Goal: Information Seeking & Learning: Learn about a topic

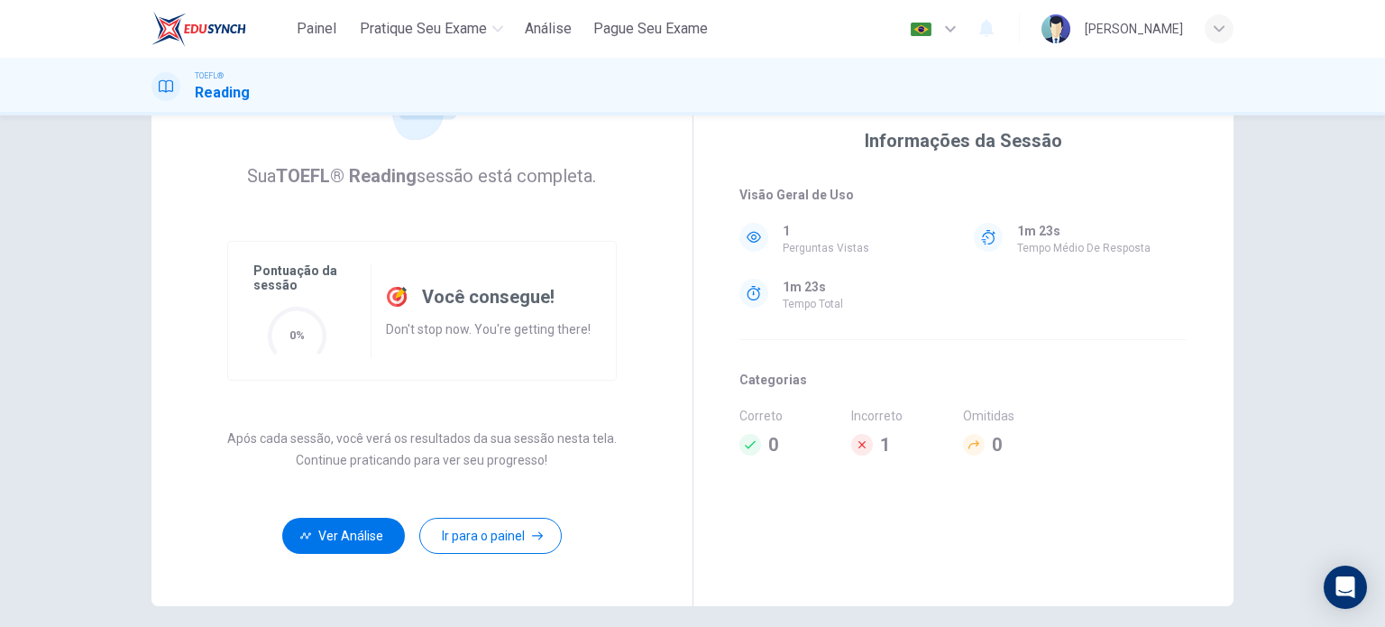
scroll to position [180, 0]
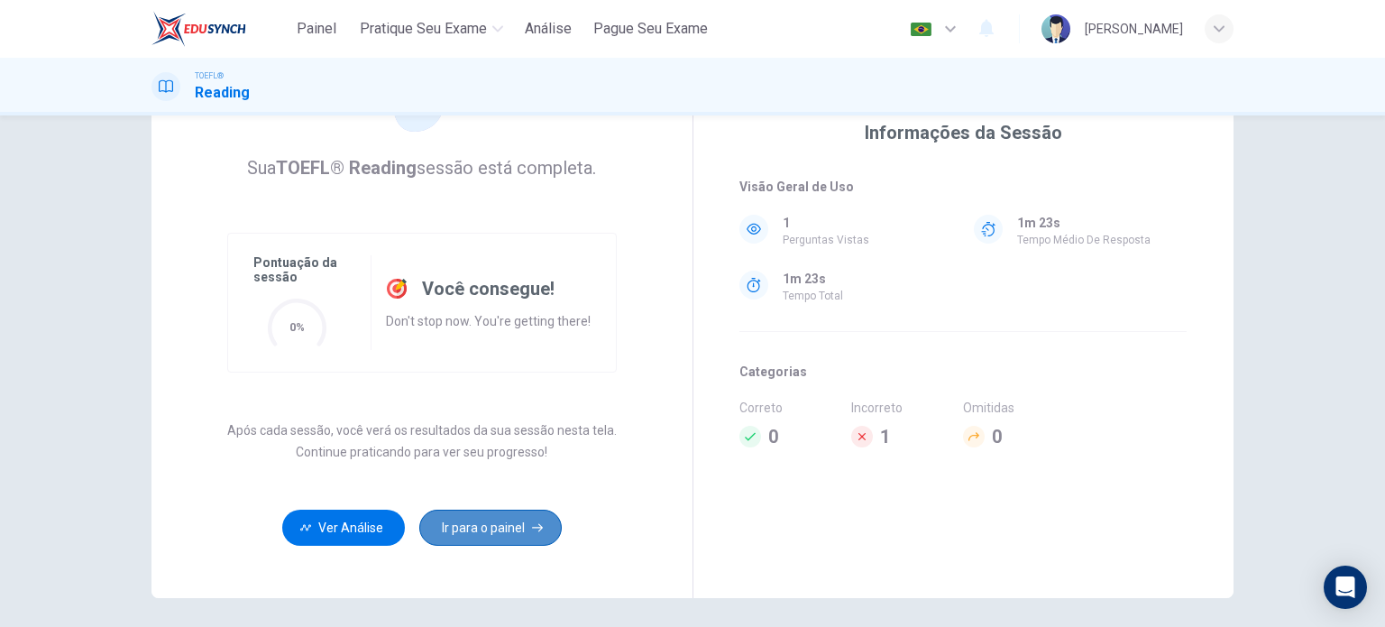
click at [466, 529] on button "Ir para o painel" at bounding box center [490, 528] width 143 height 36
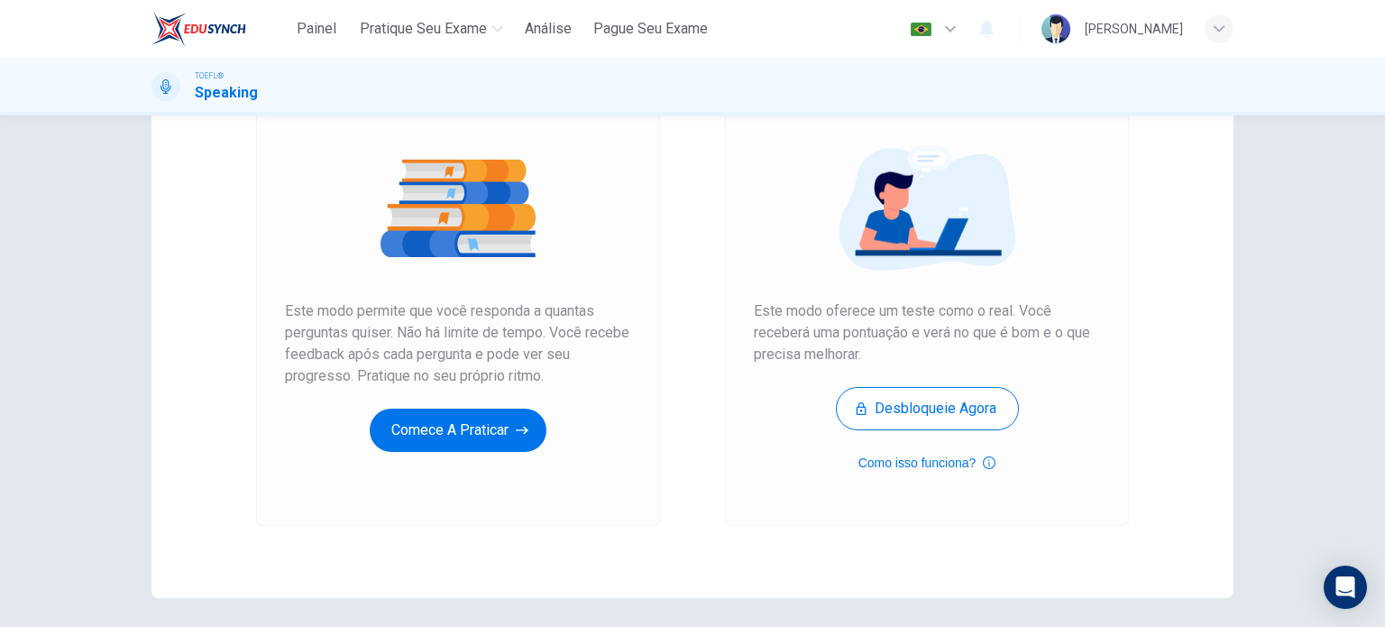
scroll to position [90, 0]
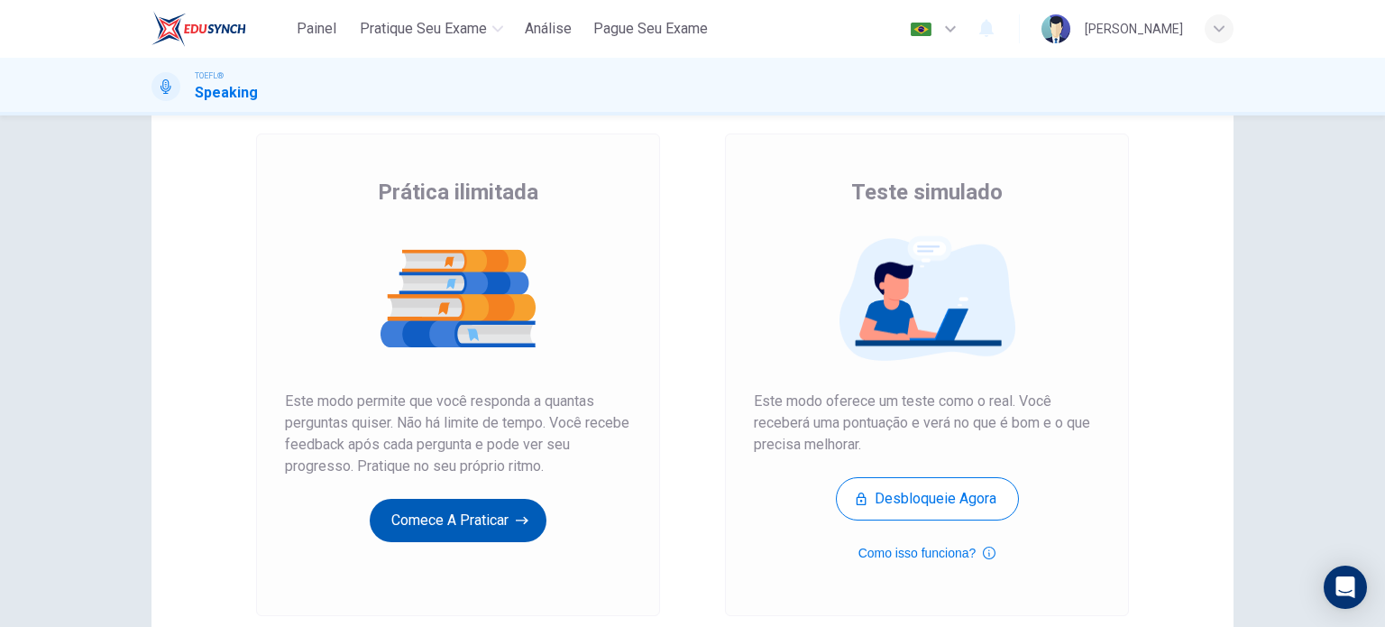
click at [455, 524] on button "Comece a praticar" at bounding box center [458, 520] width 177 height 43
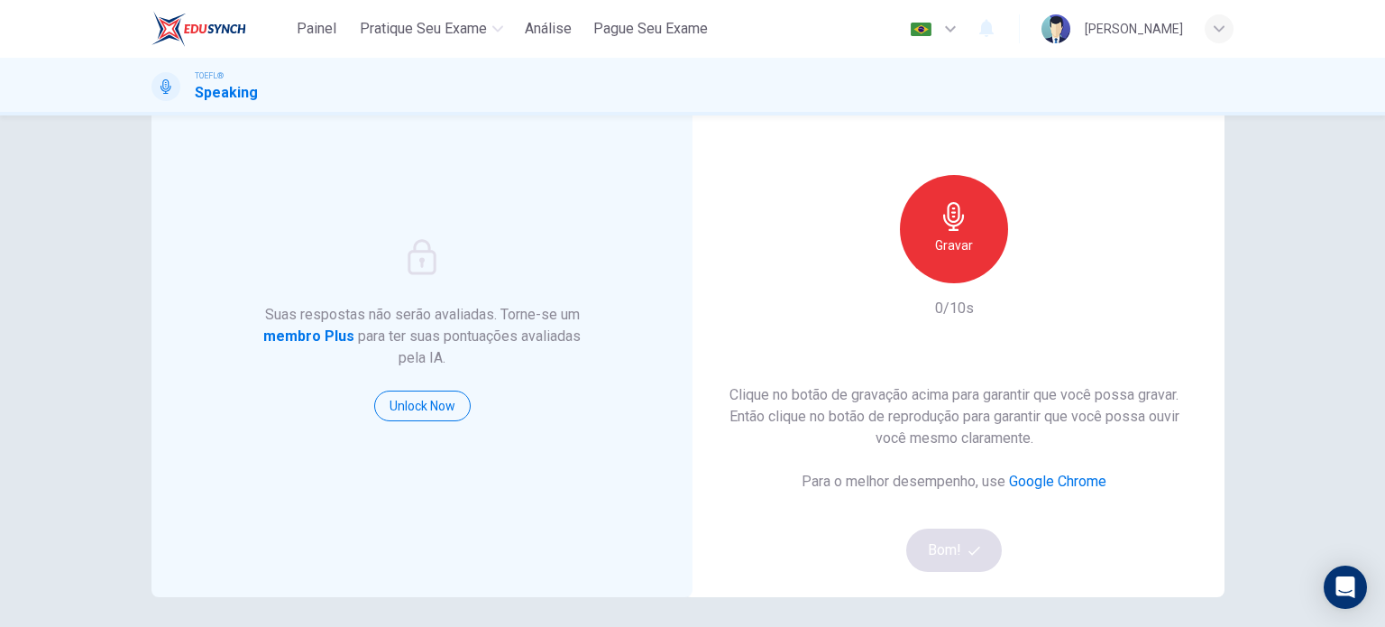
scroll to position [0, 0]
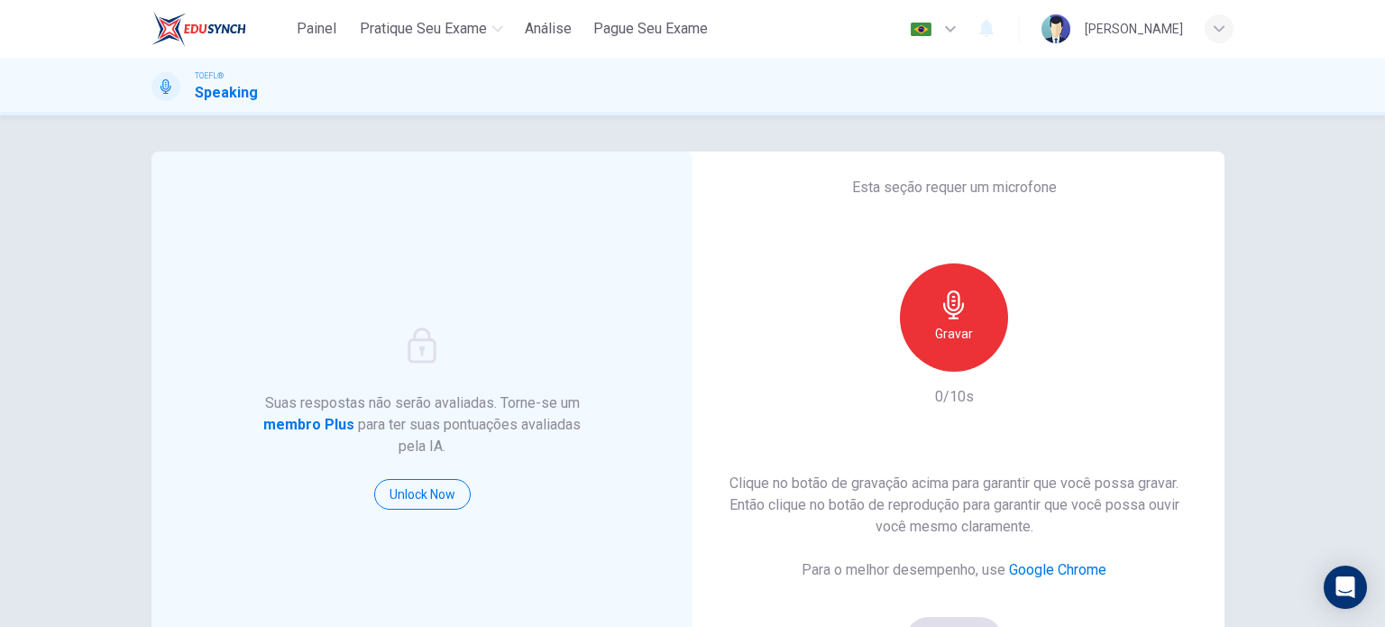
click at [944, 336] on h6 "Gravar" at bounding box center [954, 334] width 38 height 22
click at [943, 336] on h6 "Parar" at bounding box center [955, 334] width 32 height 22
click at [1040, 369] on div "Gravar" at bounding box center [954, 317] width 195 height 108
click at [1035, 353] on icon "button" at bounding box center [1037, 357] width 18 height 18
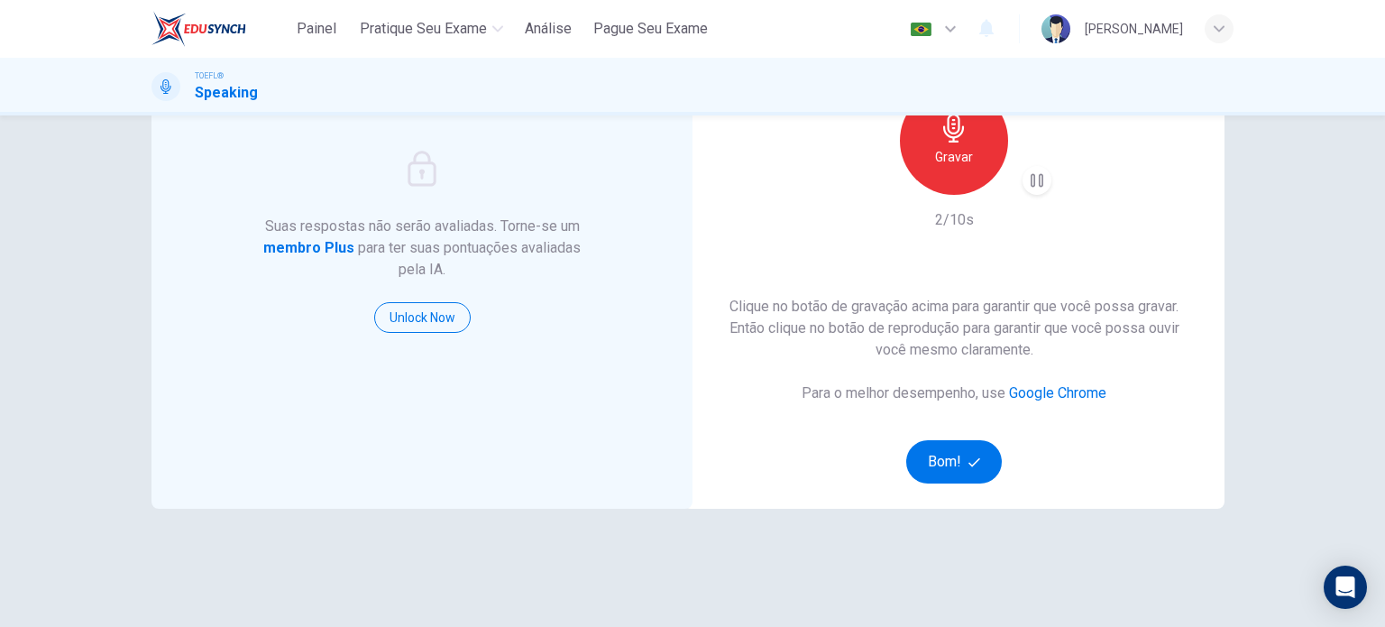
scroll to position [180, 0]
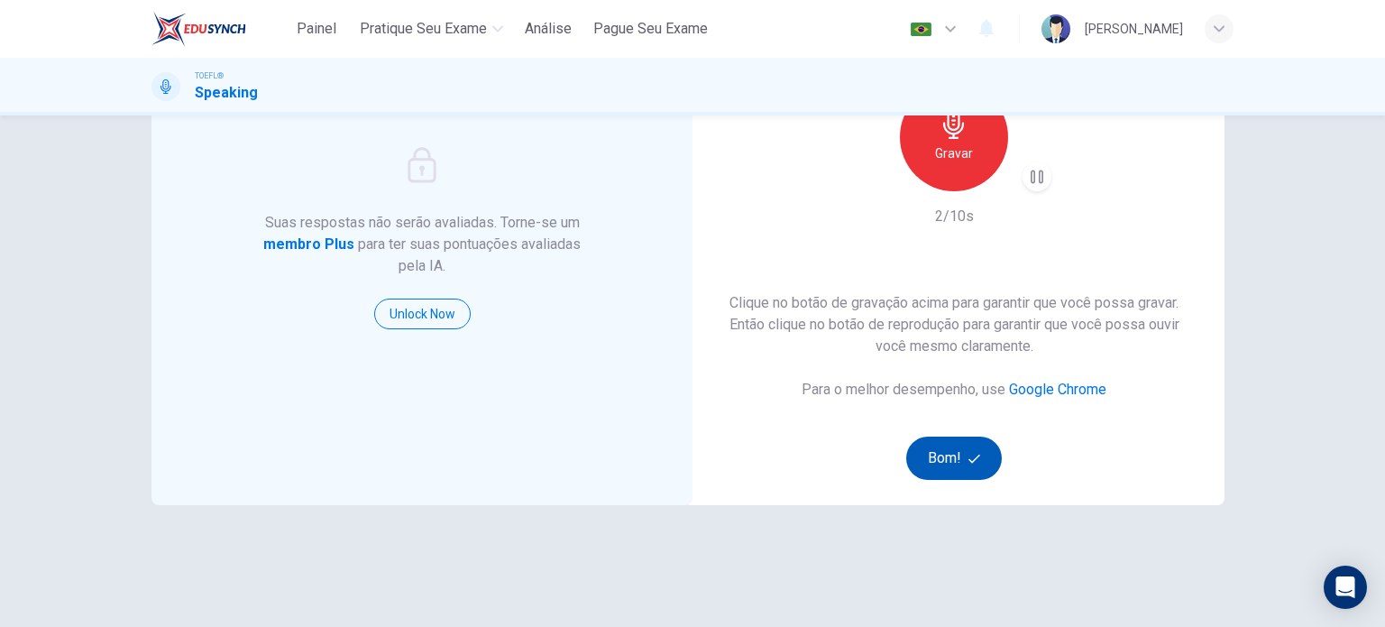
click at [960, 457] on button "Bom!" at bounding box center [954, 458] width 97 height 43
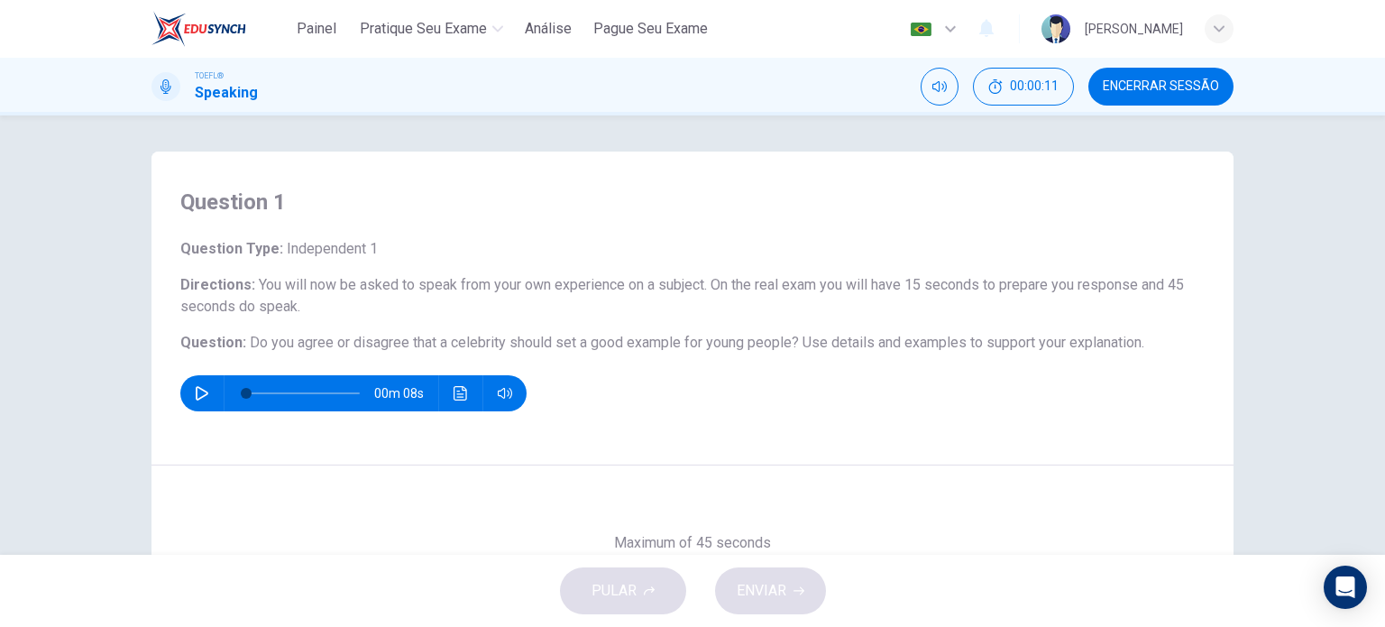
scroll to position [90, 0]
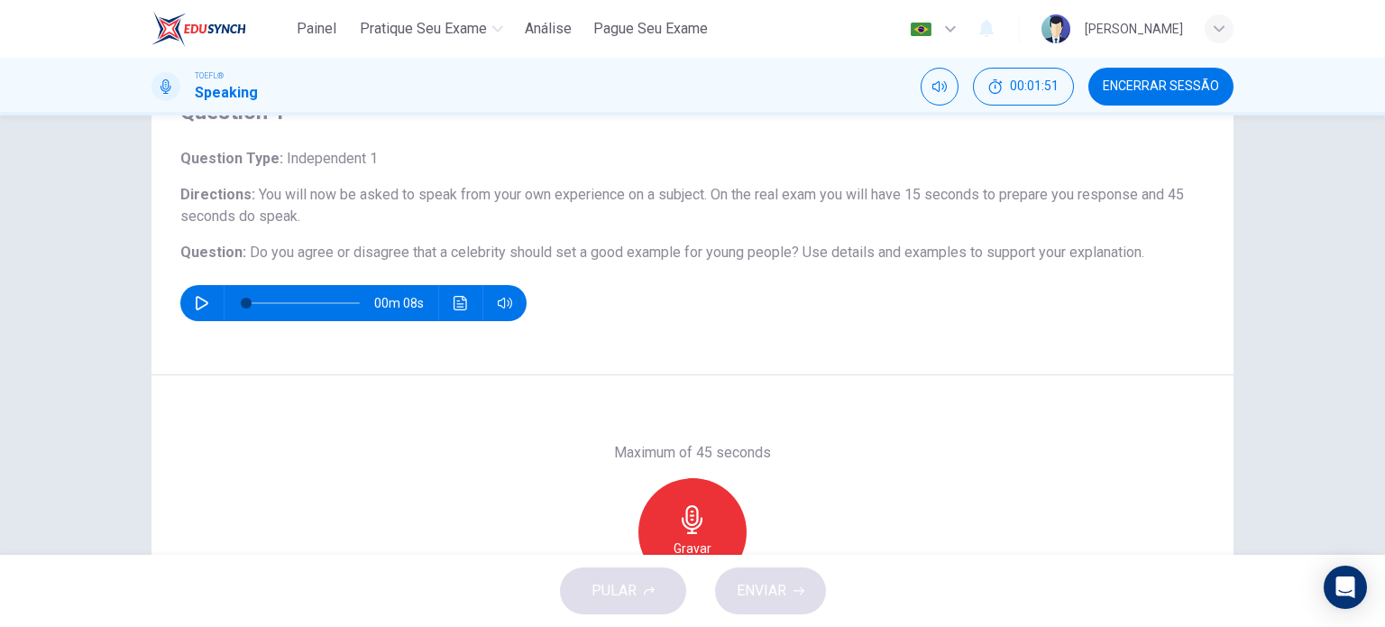
click at [199, 306] on icon "button" at bounding box center [202, 303] width 14 height 14
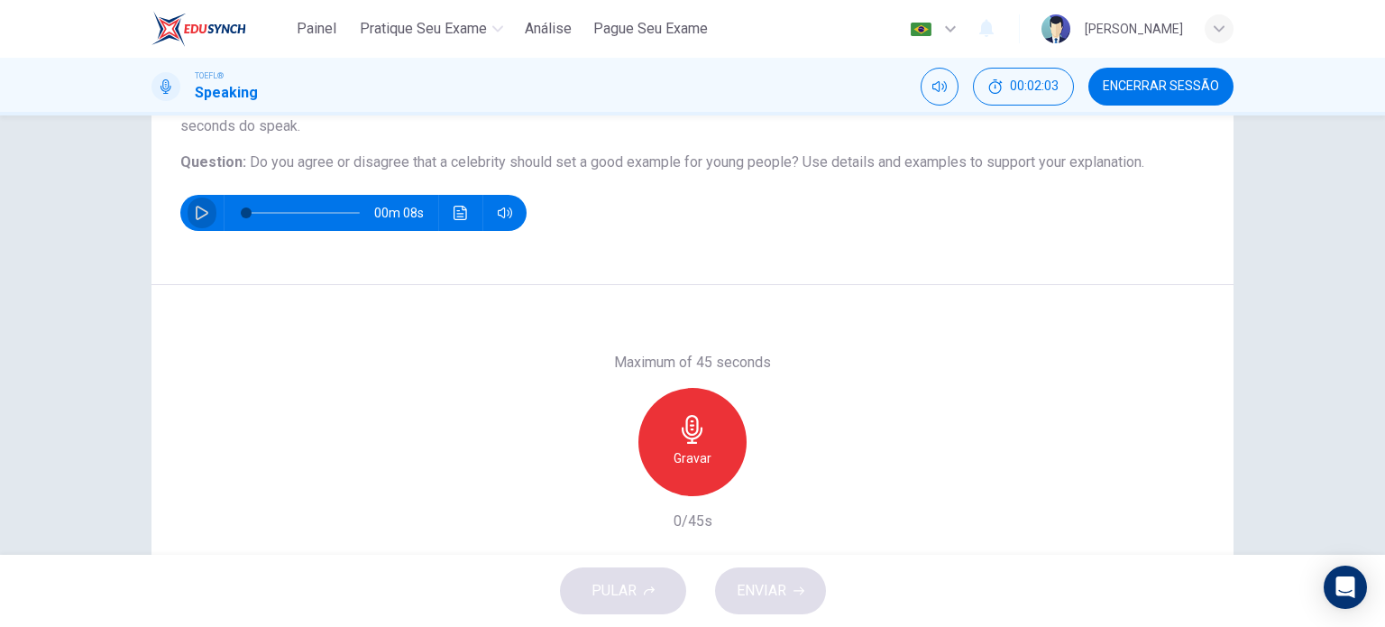
click at [195, 213] on icon "button" at bounding box center [202, 213] width 14 height 14
click at [202, 219] on icon "button" at bounding box center [202, 213] width 14 height 14
type input "0"
click at [691, 437] on icon "button" at bounding box center [692, 429] width 21 height 29
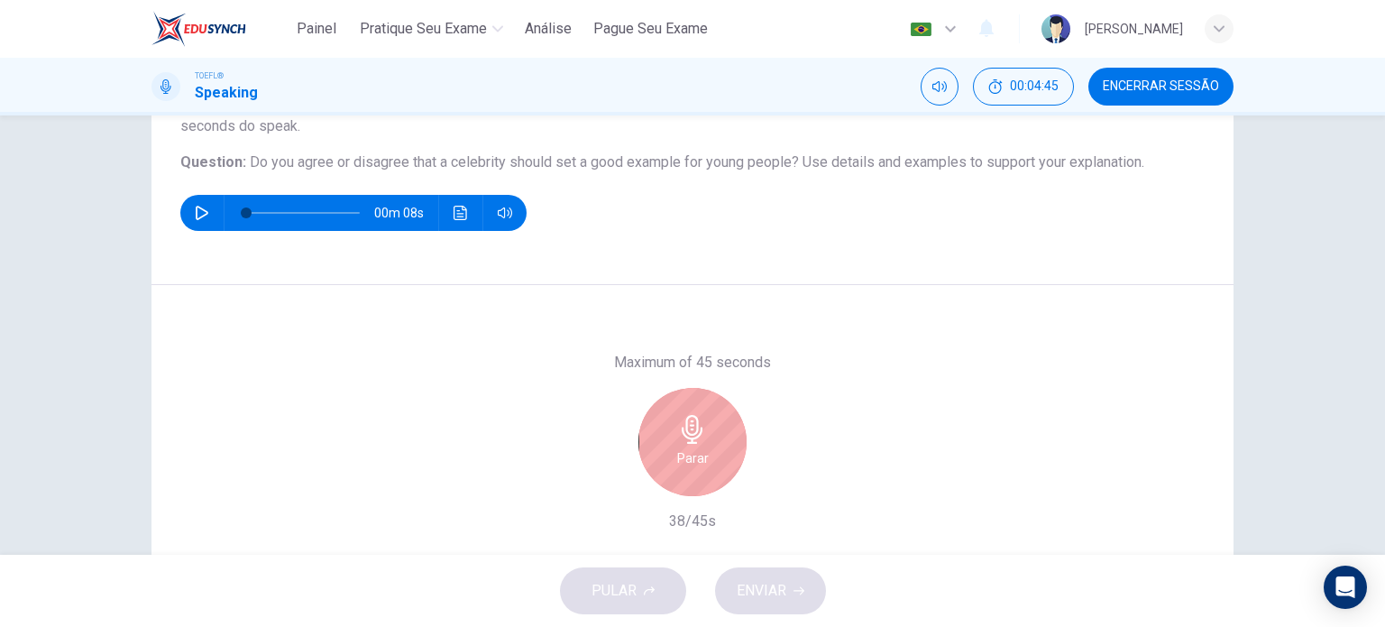
scroll to position [260, 0]
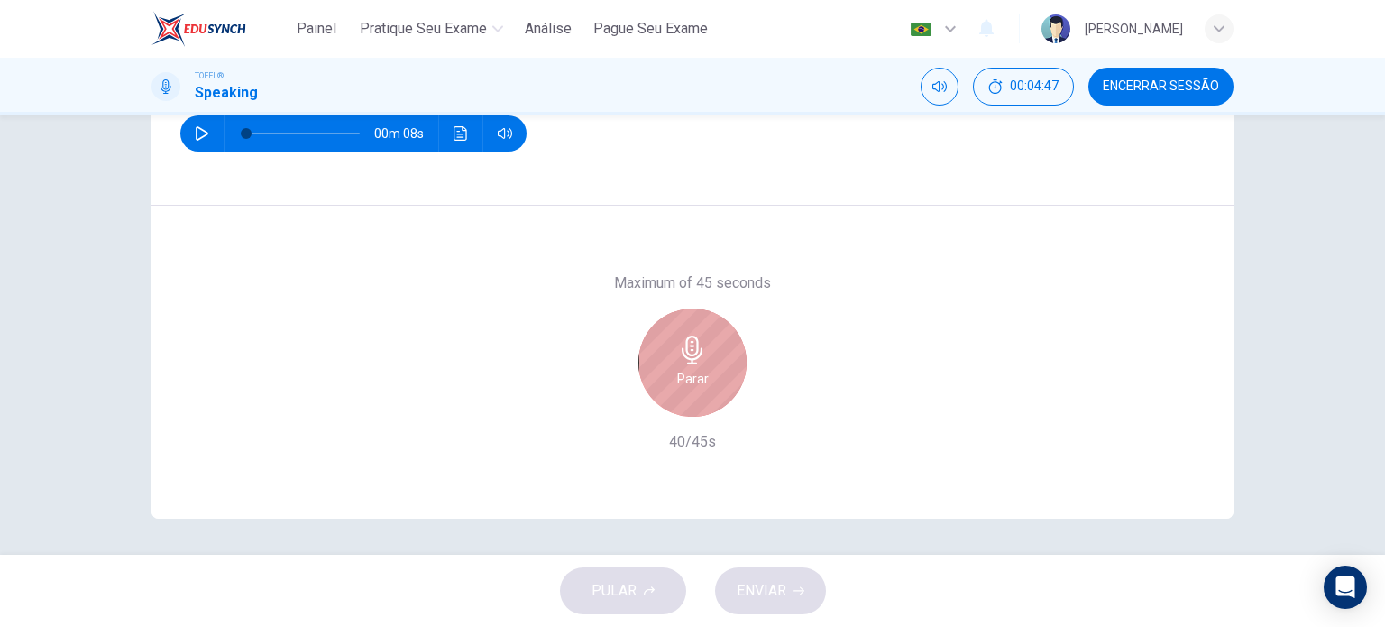
click at [710, 356] on div "Parar" at bounding box center [693, 362] width 108 height 108
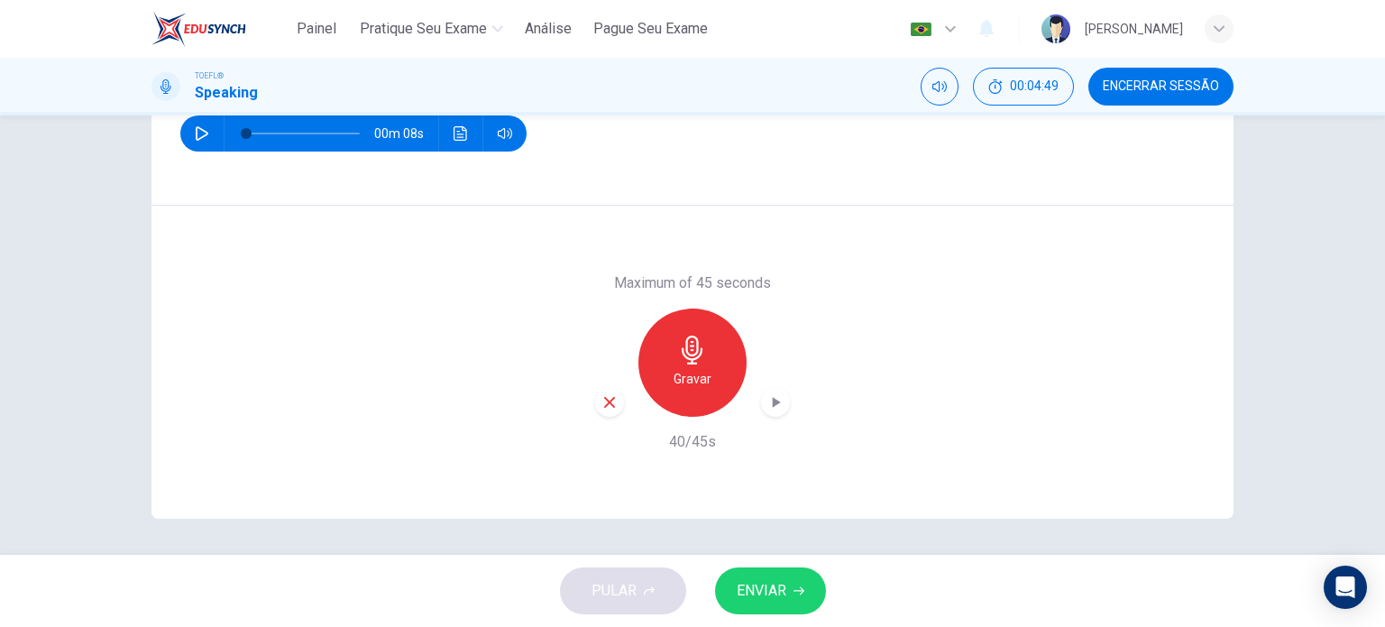
click at [774, 589] on span "ENVIAR" at bounding box center [762, 590] width 50 height 25
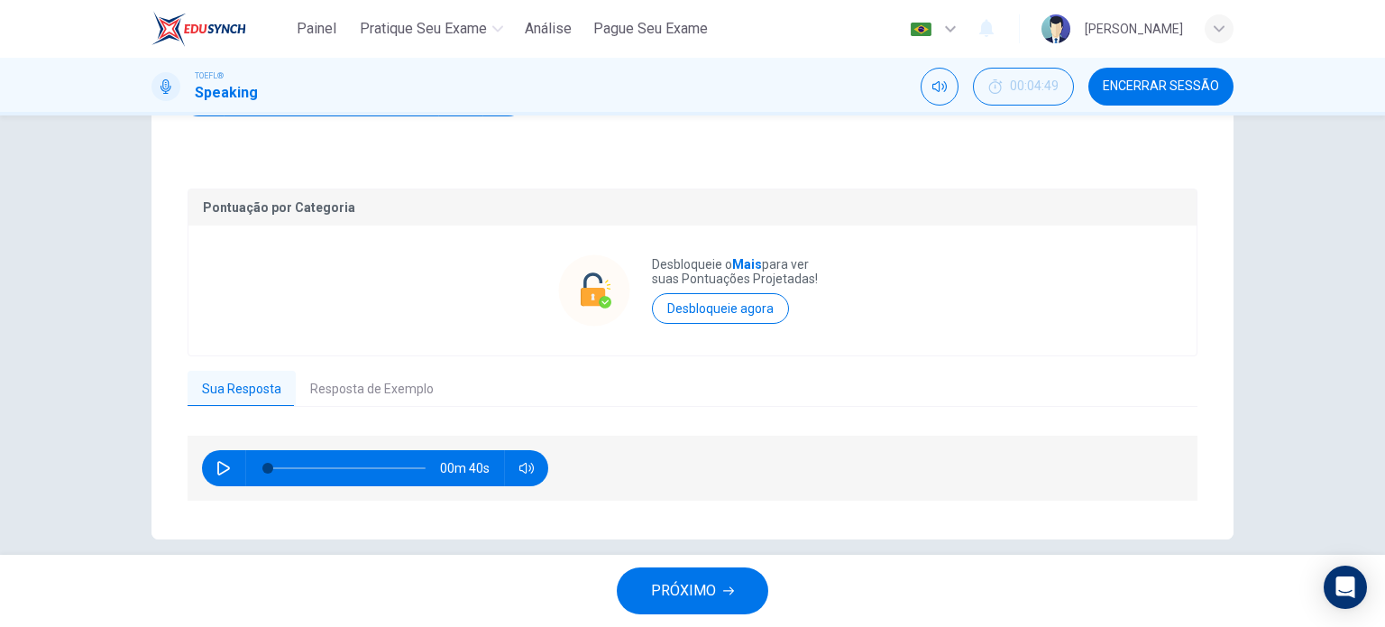
scroll to position [314, 0]
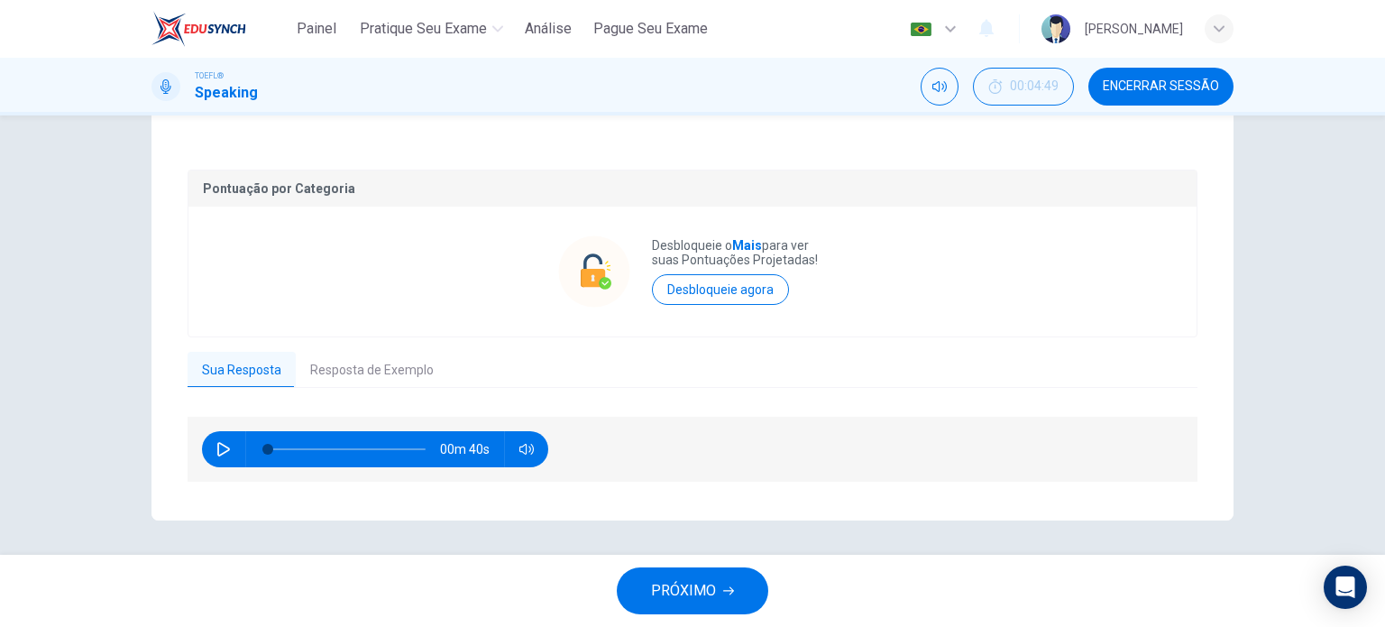
click at [361, 362] on button "Resposta de Exemplo" at bounding box center [372, 371] width 152 height 38
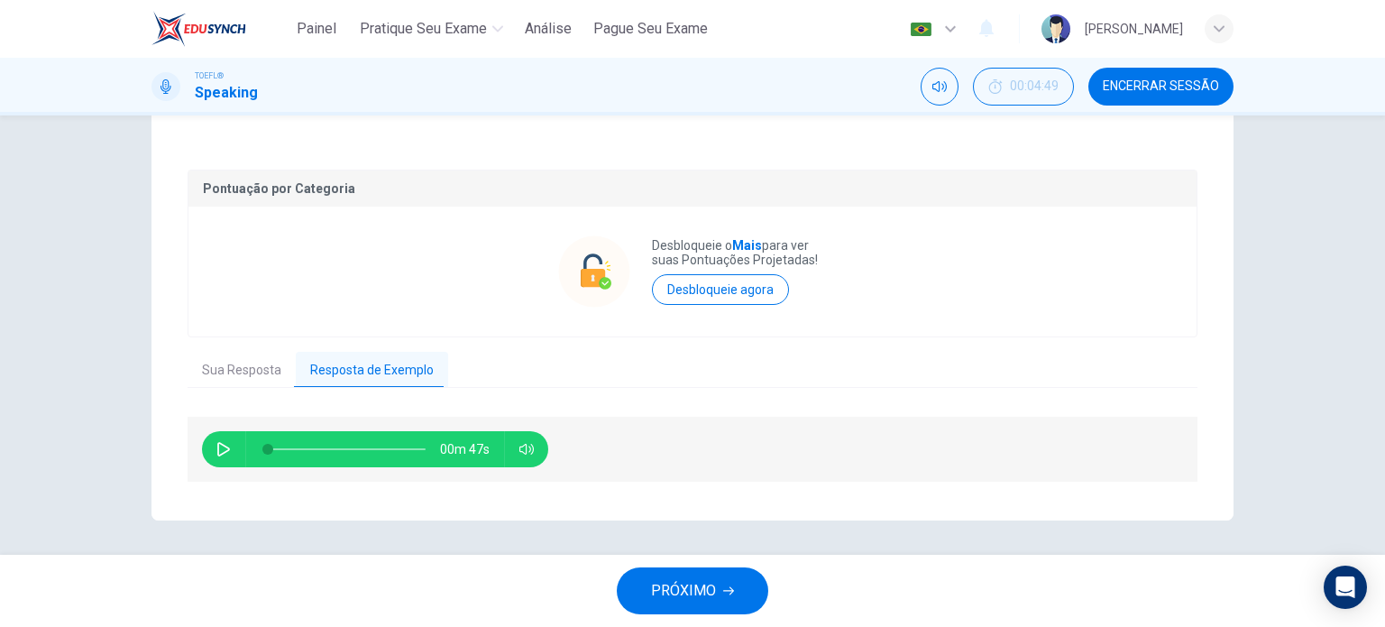
click at [222, 449] on icon "button" at bounding box center [223, 449] width 13 height 14
click at [223, 450] on icon "button" at bounding box center [223, 449] width 10 height 11
type input "40"
click at [703, 607] on button "PRÓXIMO" at bounding box center [693, 590] width 152 height 47
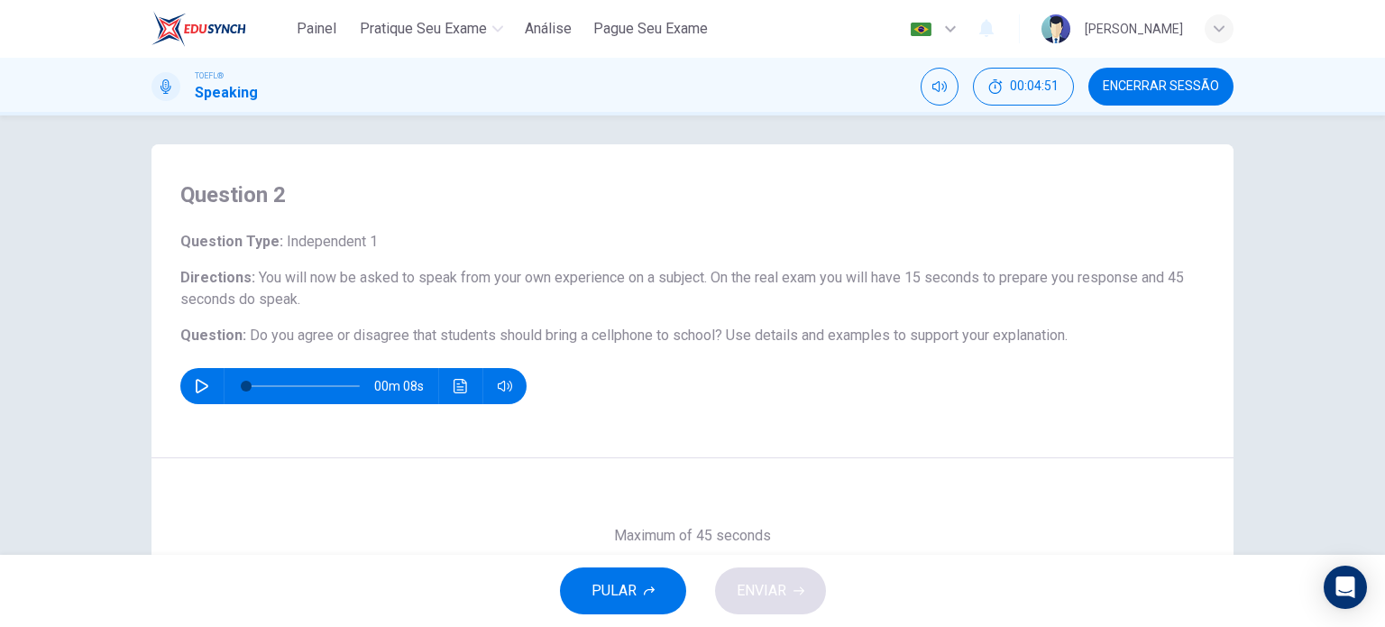
scroll to position [0, 0]
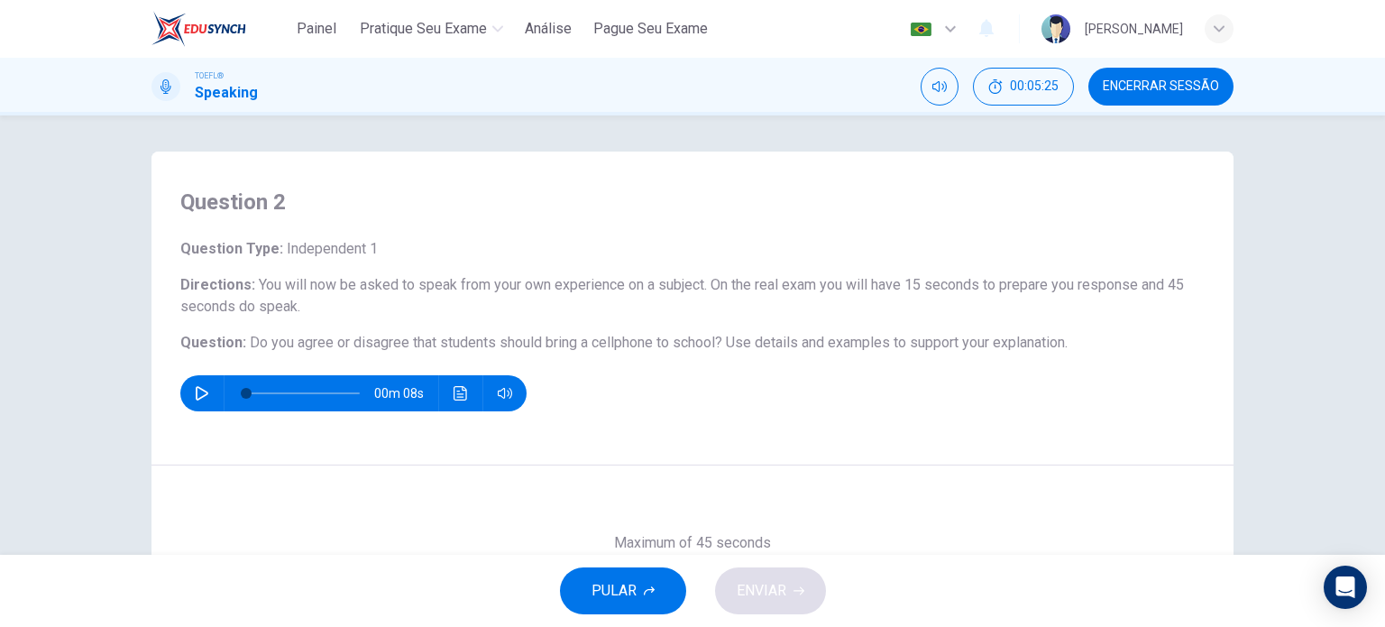
click at [188, 391] on button "button" at bounding box center [202, 393] width 29 height 36
type input "0"
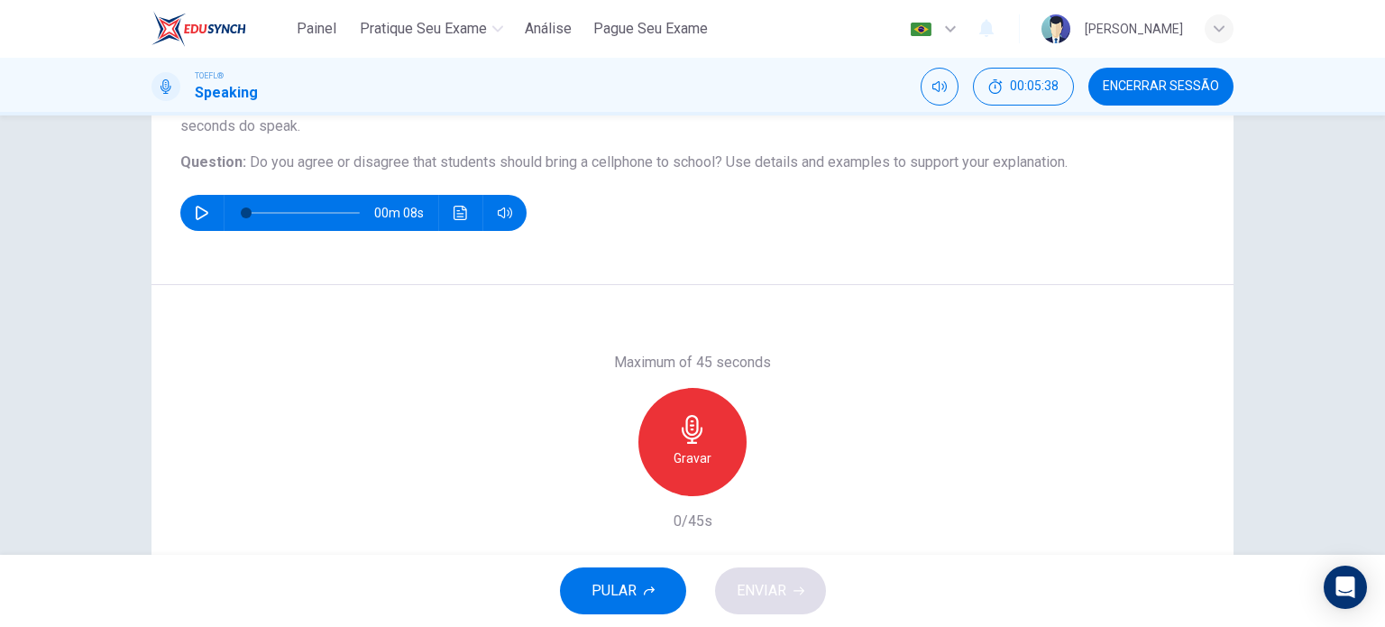
click at [701, 432] on icon "button" at bounding box center [692, 429] width 29 height 29
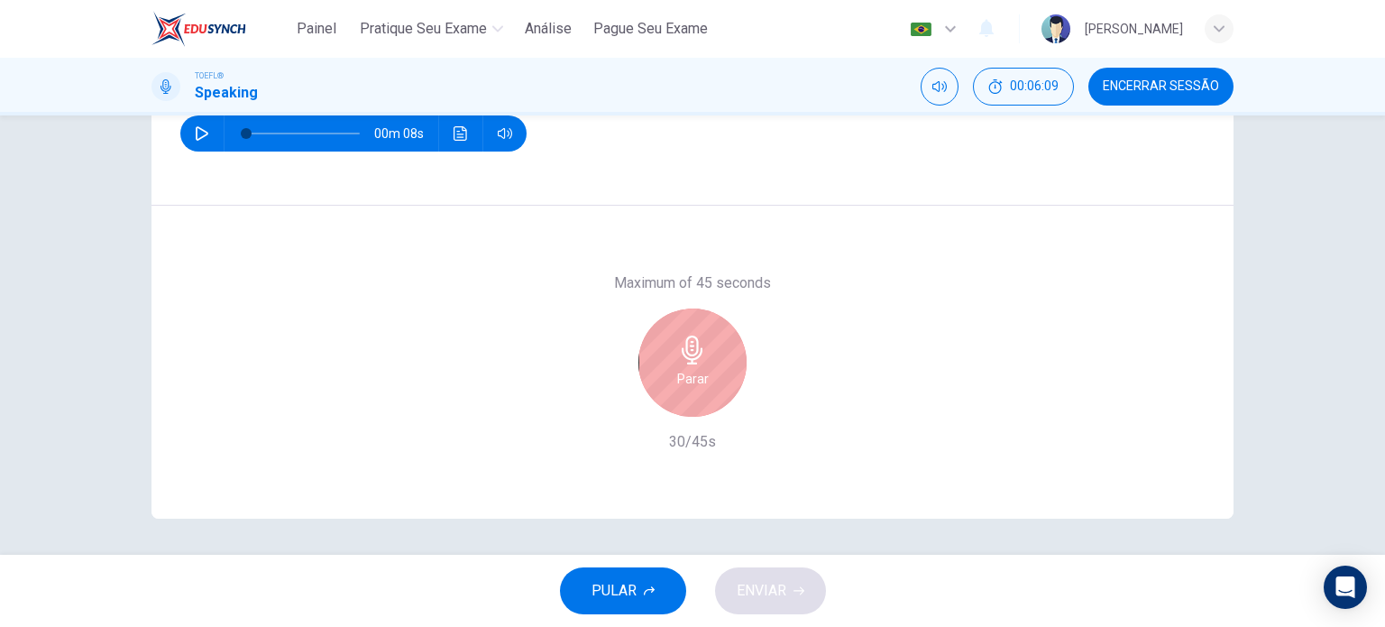
click at [716, 352] on div "Parar" at bounding box center [693, 362] width 108 height 108
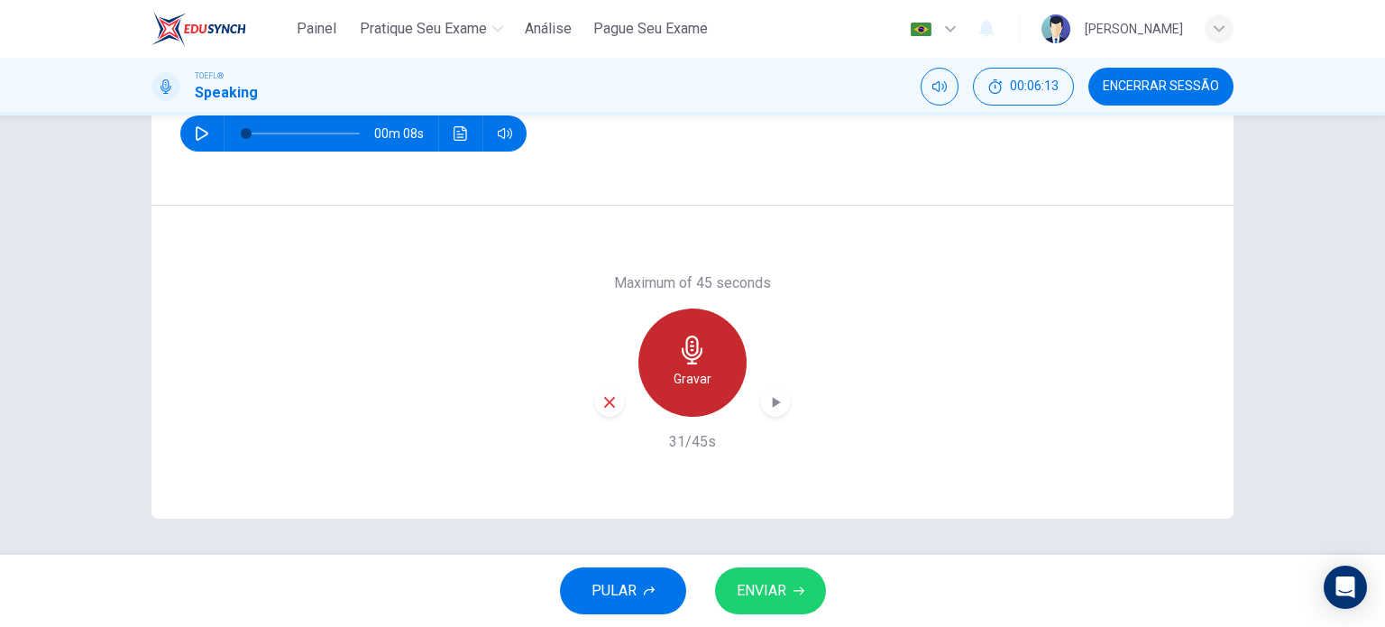
click at [716, 352] on div "Gravar" at bounding box center [693, 362] width 108 height 108
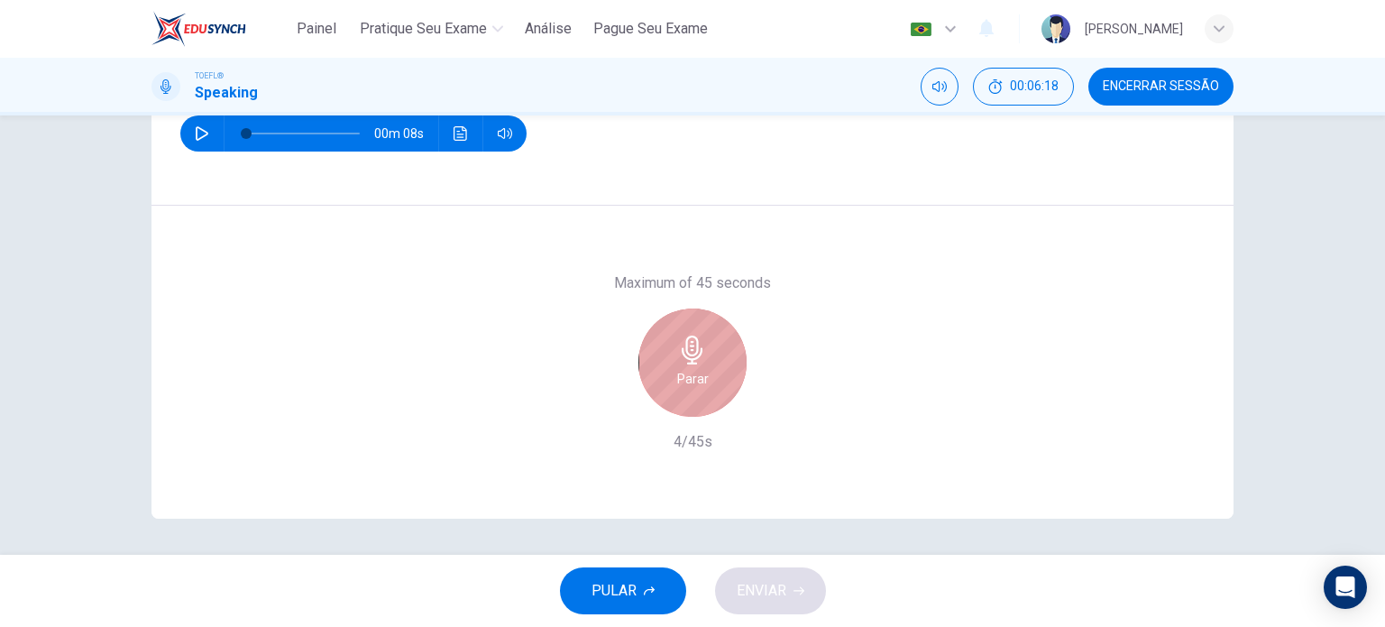
click at [716, 352] on div "Parar" at bounding box center [693, 362] width 108 height 108
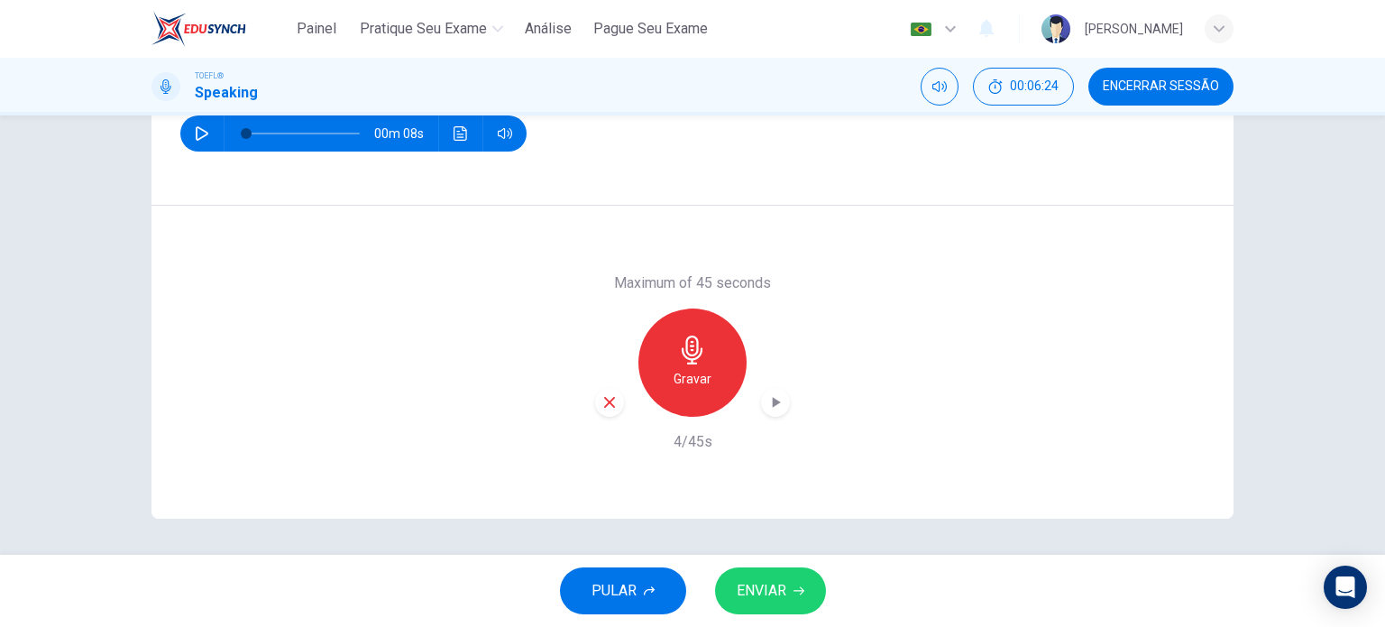
click at [605, 395] on icon "button" at bounding box center [610, 402] width 16 height 16
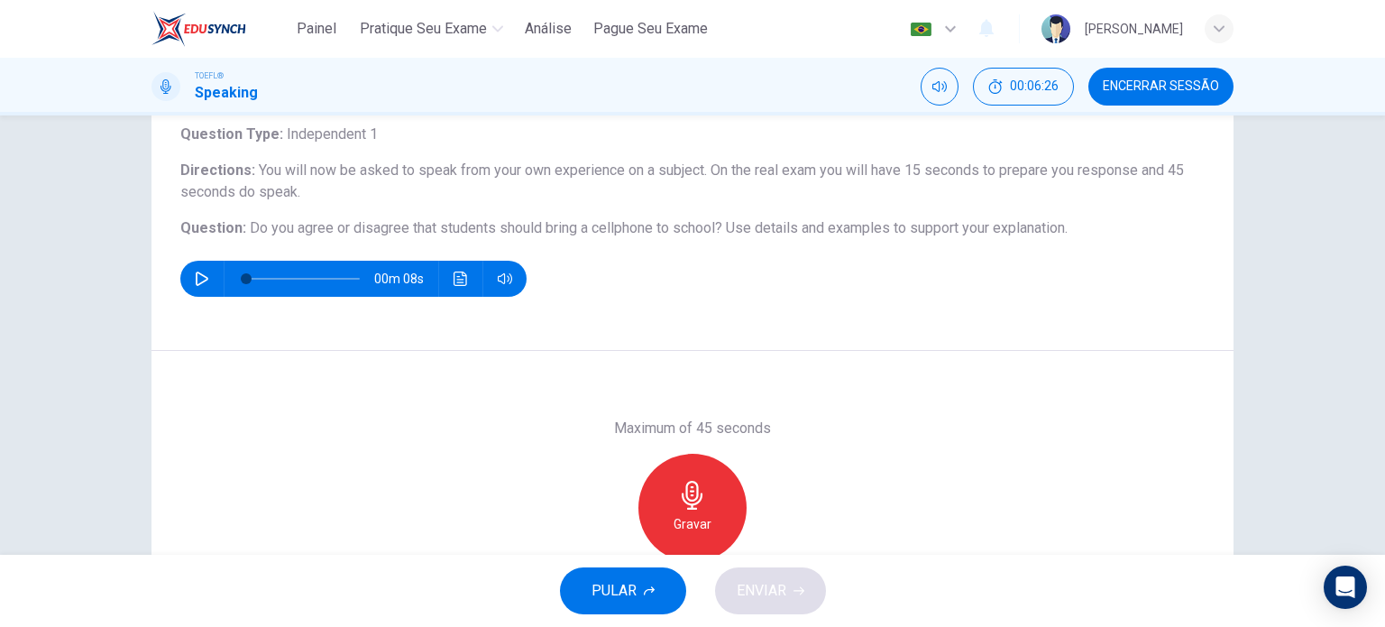
scroll to position [170, 0]
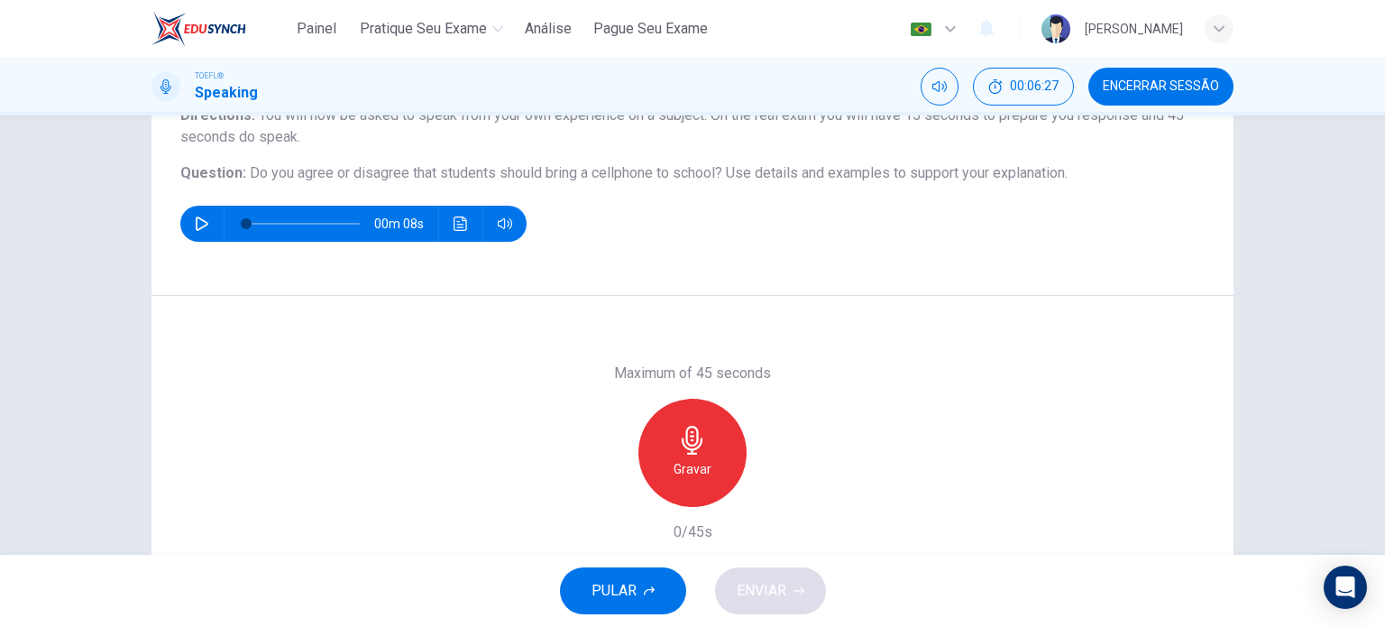
click at [687, 446] on icon "button" at bounding box center [692, 440] width 29 height 29
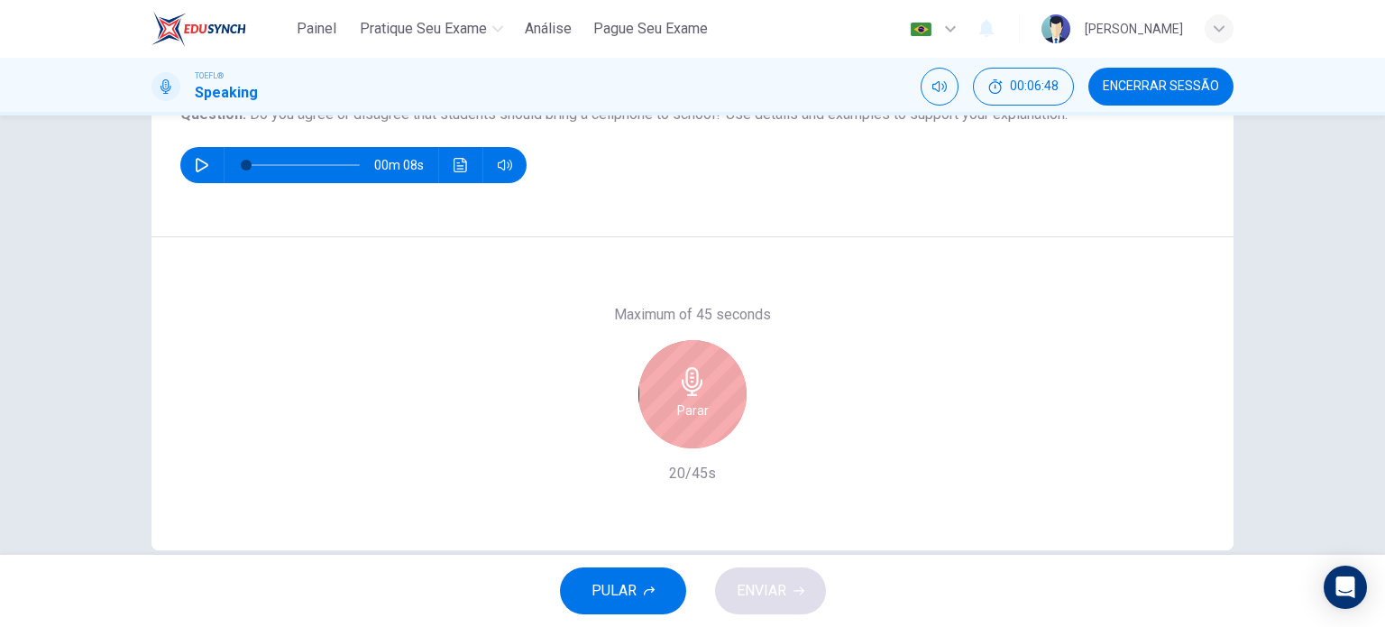
scroll to position [260, 0]
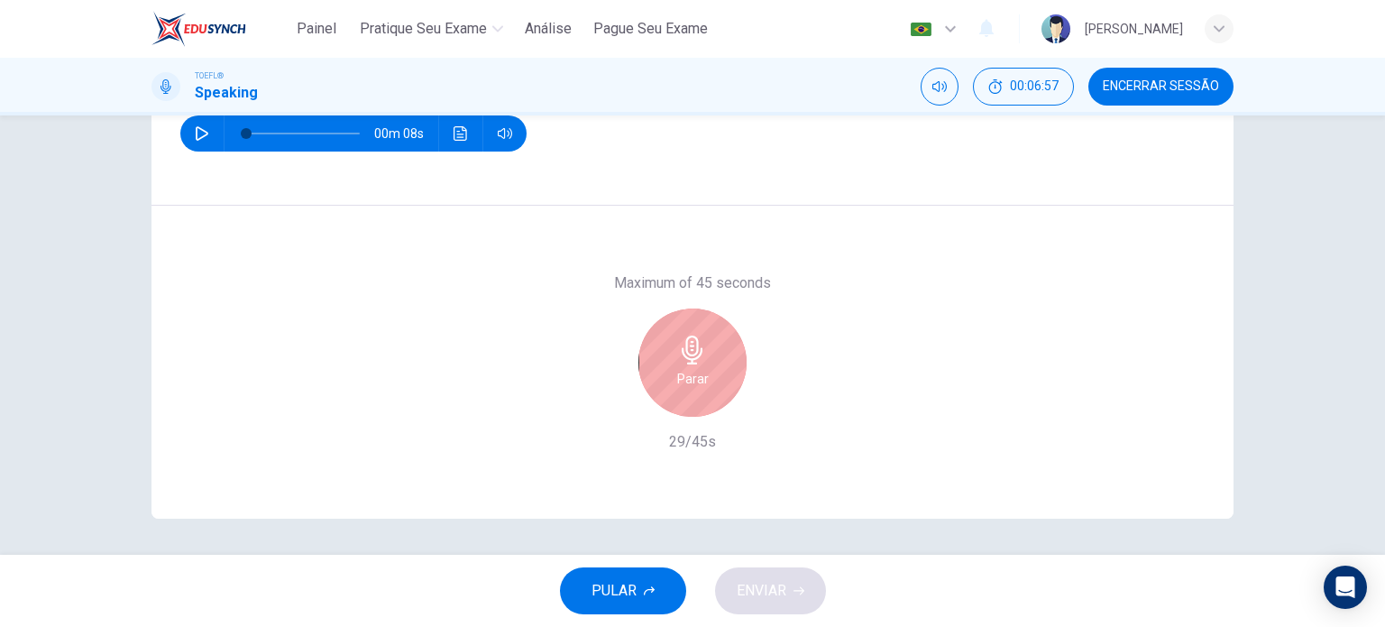
click at [693, 381] on h6 "Parar" at bounding box center [693, 379] width 32 height 22
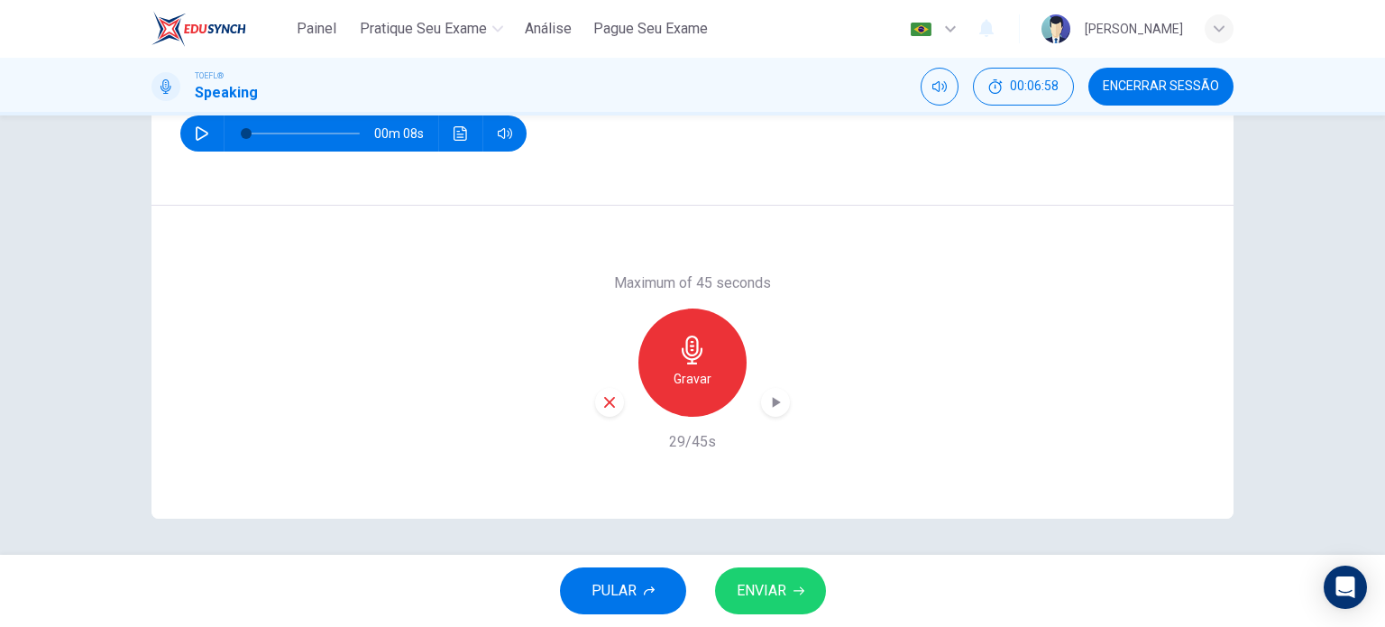
click at [756, 580] on span "ENVIAR" at bounding box center [762, 590] width 50 height 25
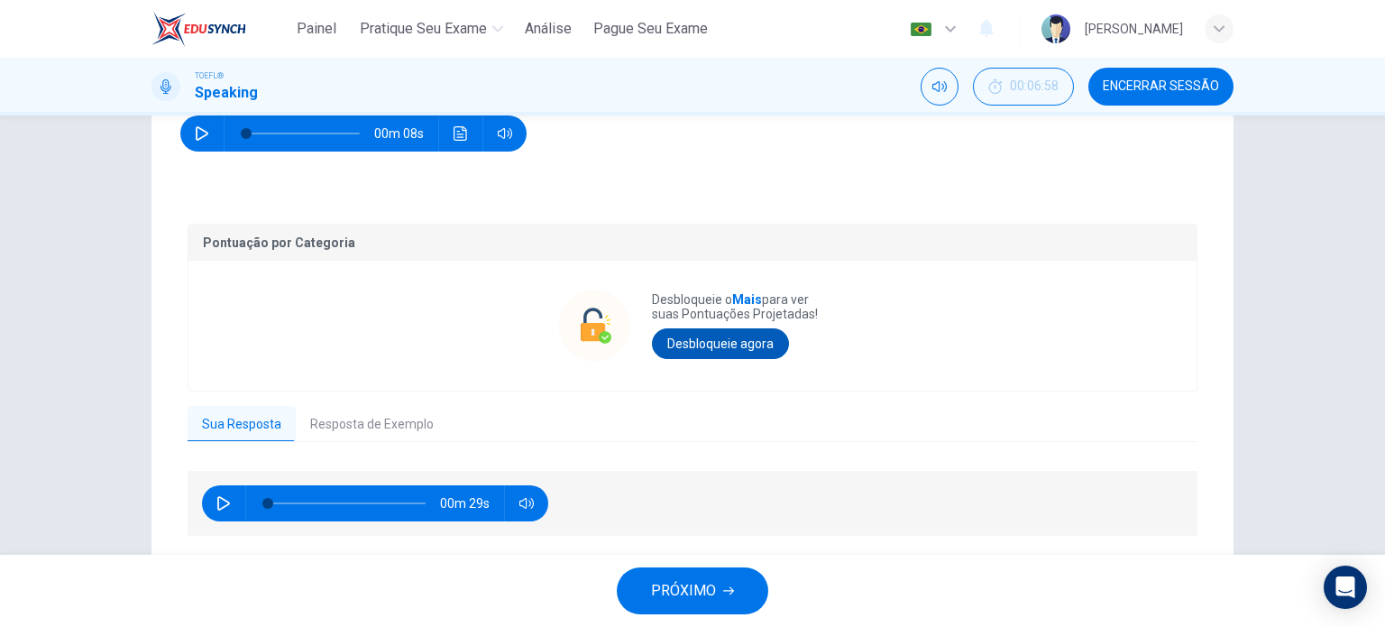
click at [704, 348] on button "Desbloqueie agora" at bounding box center [720, 343] width 137 height 31
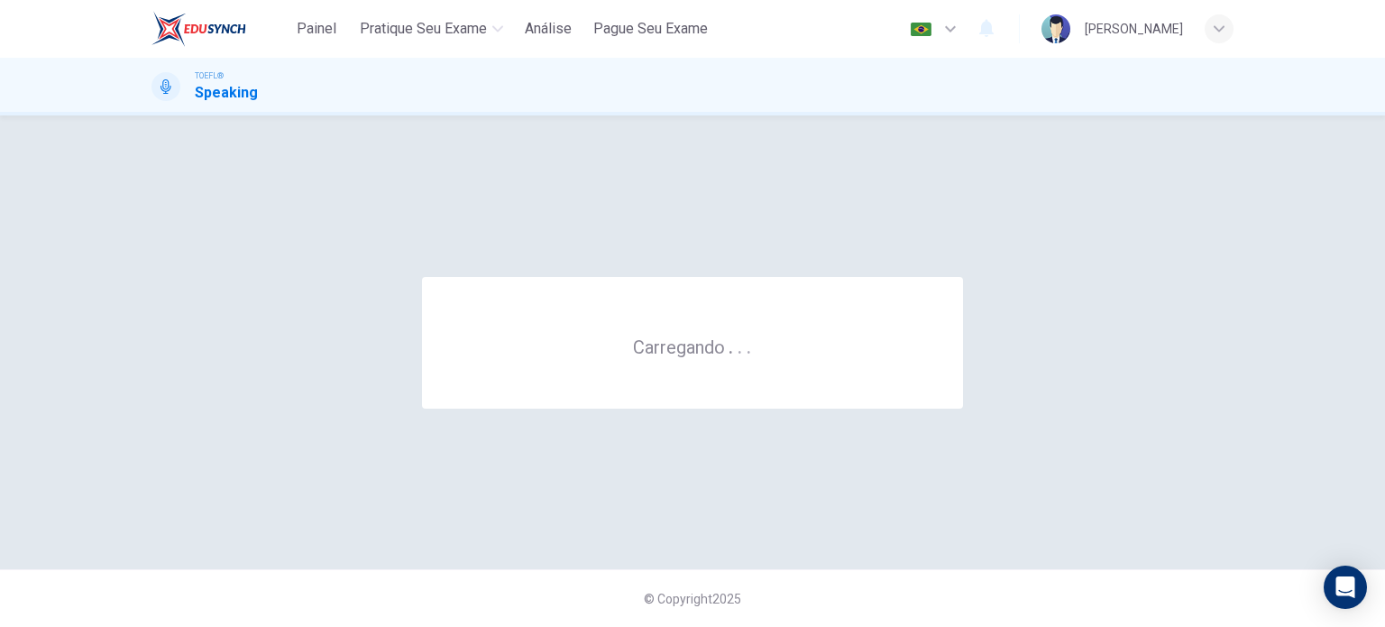
scroll to position [0, 0]
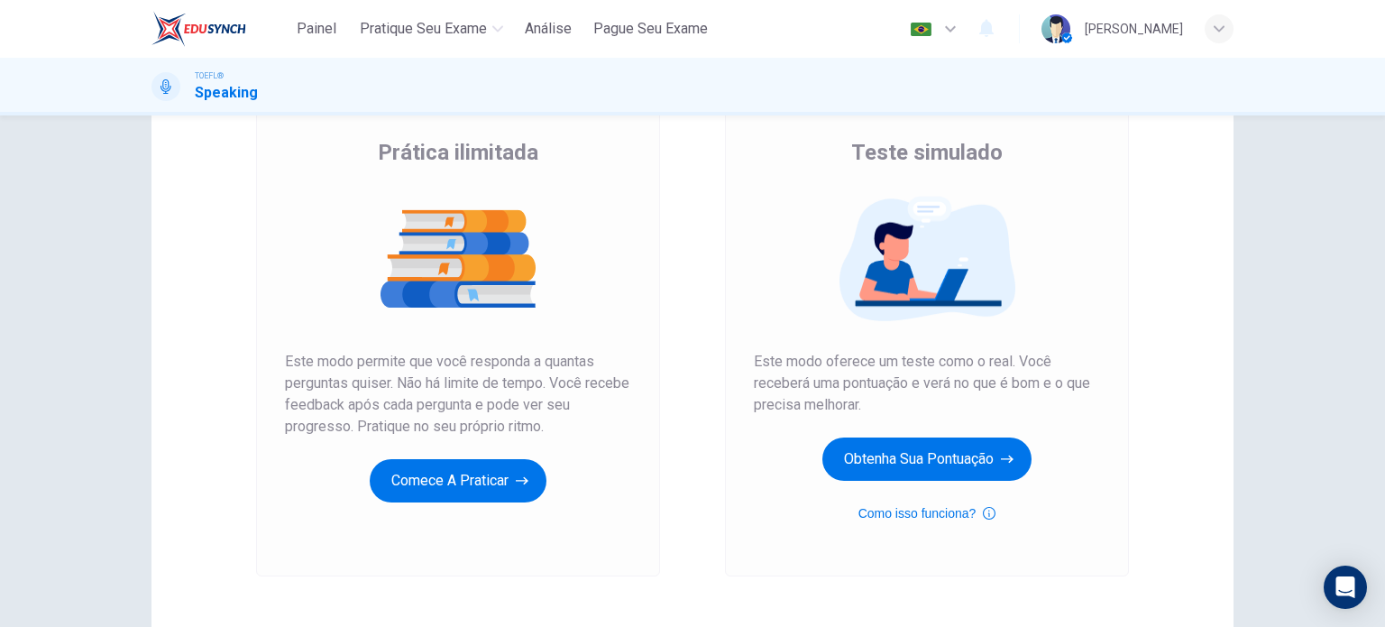
scroll to position [90, 0]
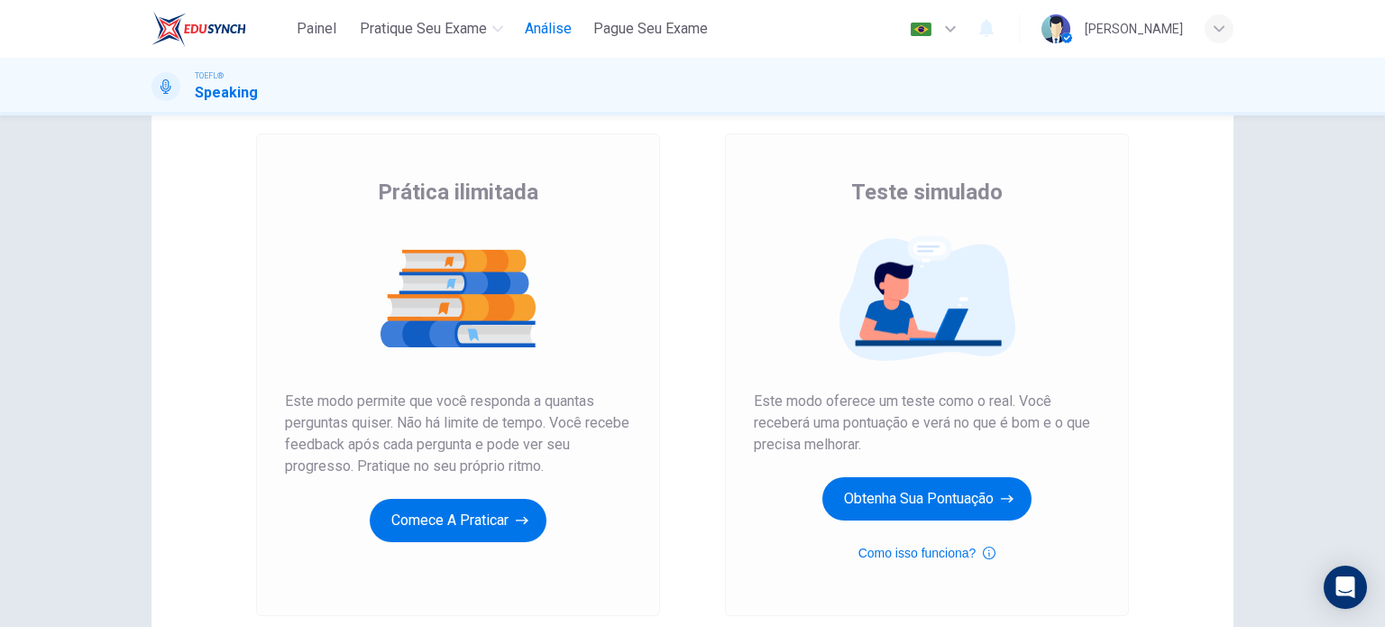
click at [548, 23] on span "Análise" at bounding box center [548, 29] width 47 height 22
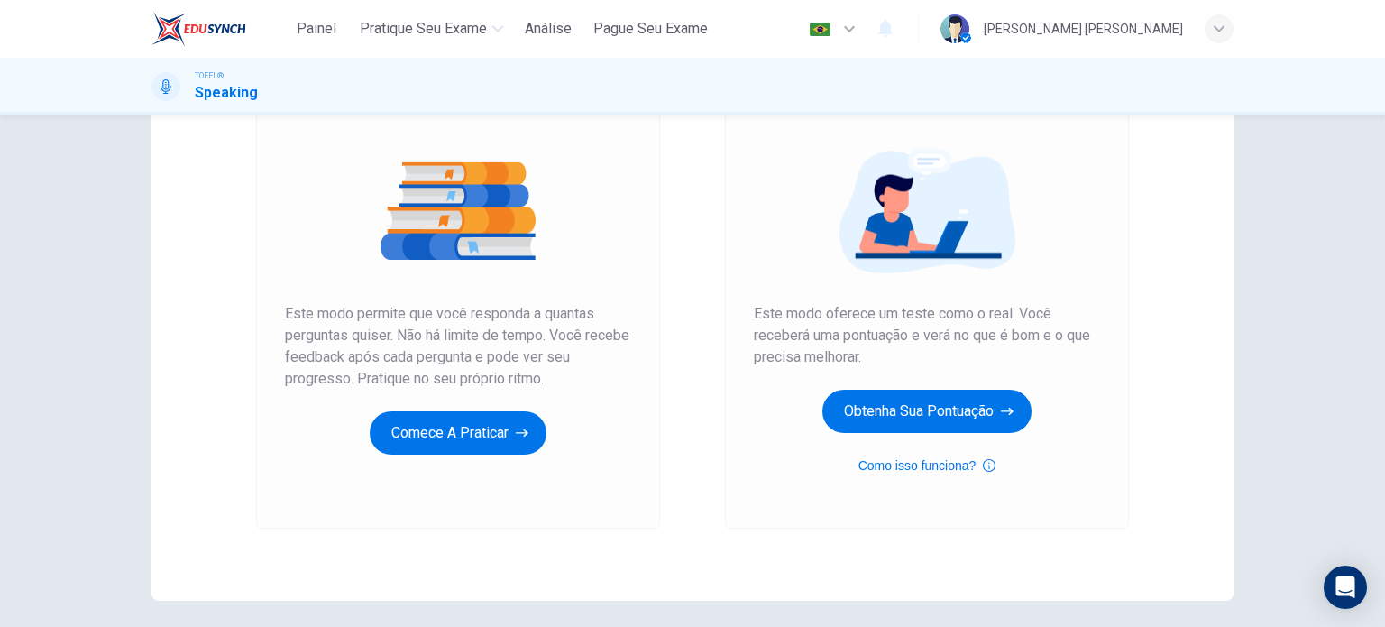
scroll to position [180, 0]
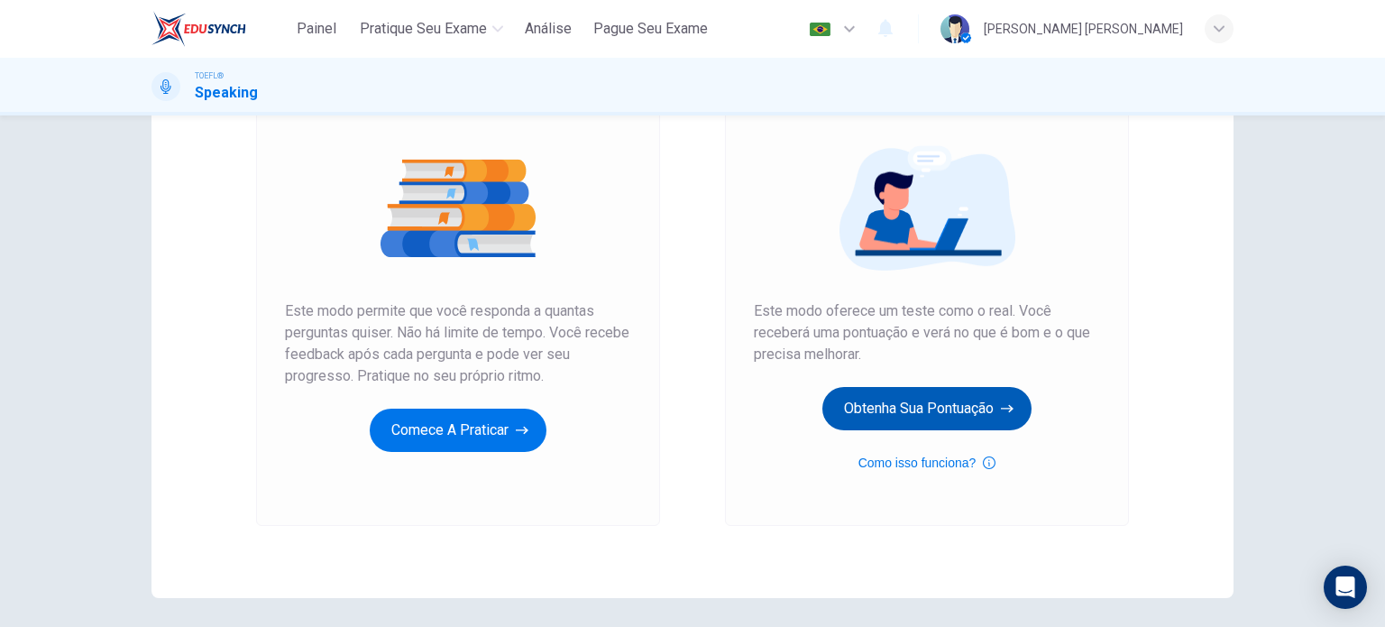
click at [841, 408] on button "Obtenha sua pontuação" at bounding box center [927, 408] width 209 height 43
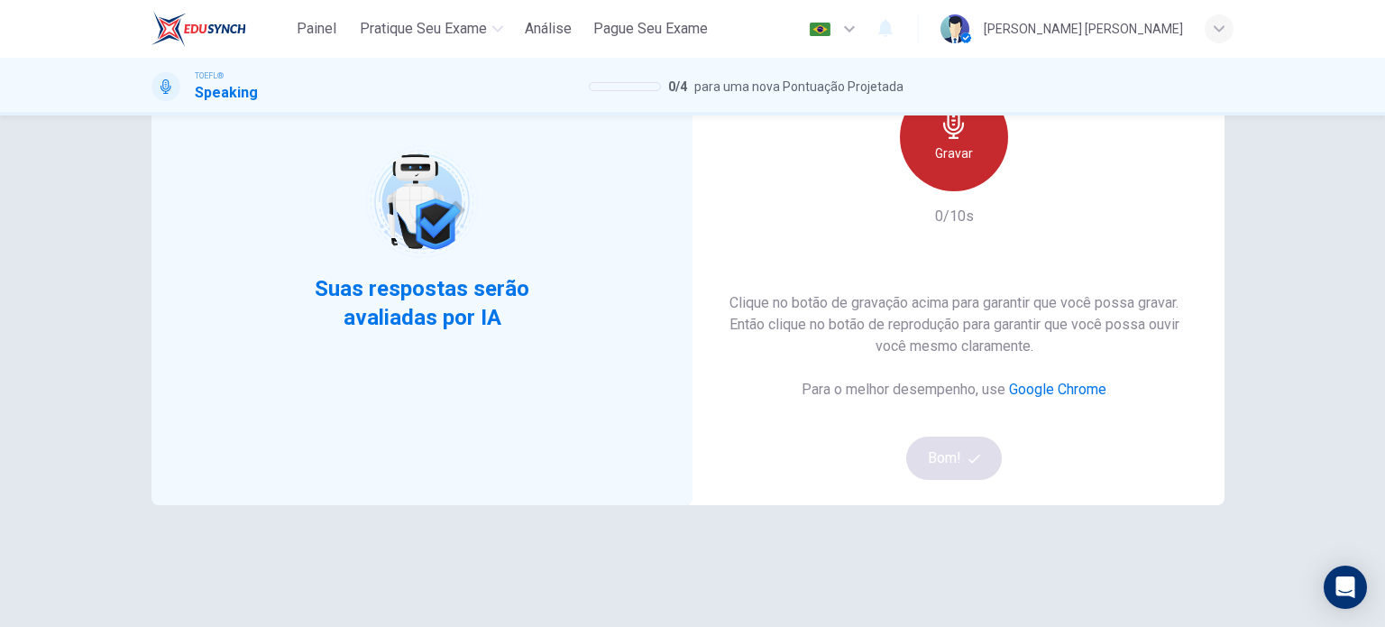
click at [961, 161] on h6 "Gravar" at bounding box center [954, 154] width 38 height 22
click at [956, 166] on div "Parar" at bounding box center [954, 137] width 108 height 108
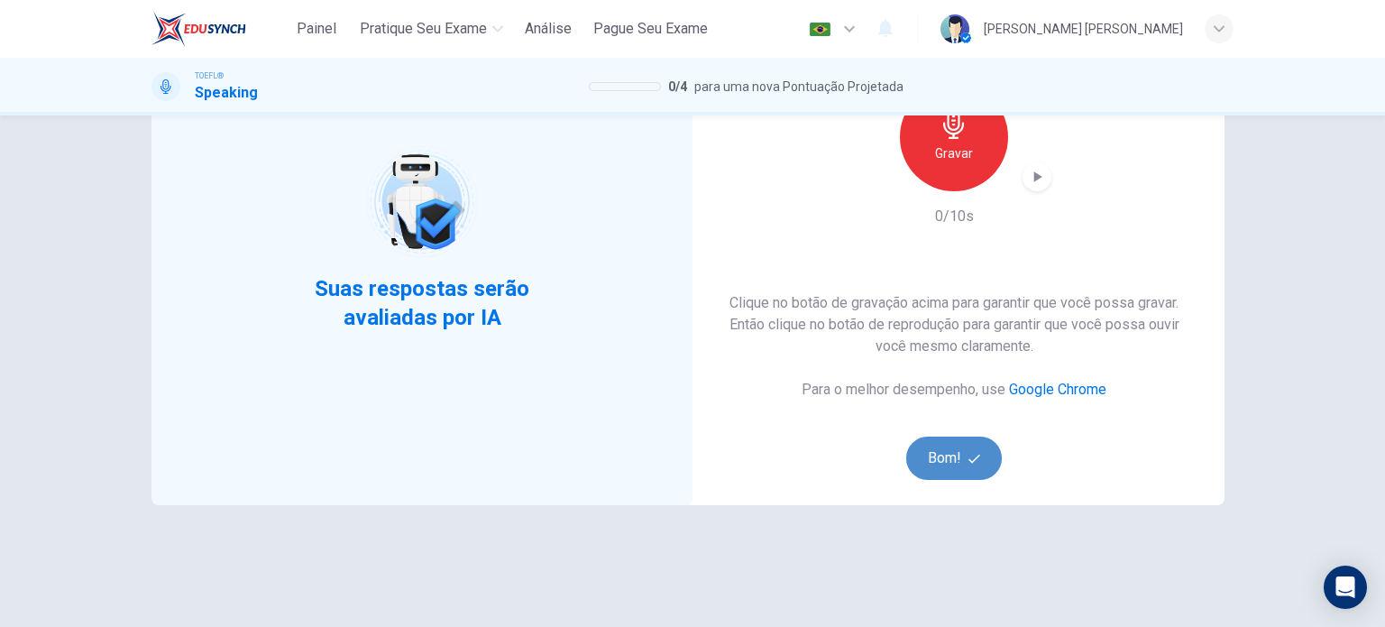
click at [934, 451] on button "Bom!" at bounding box center [954, 458] width 97 height 43
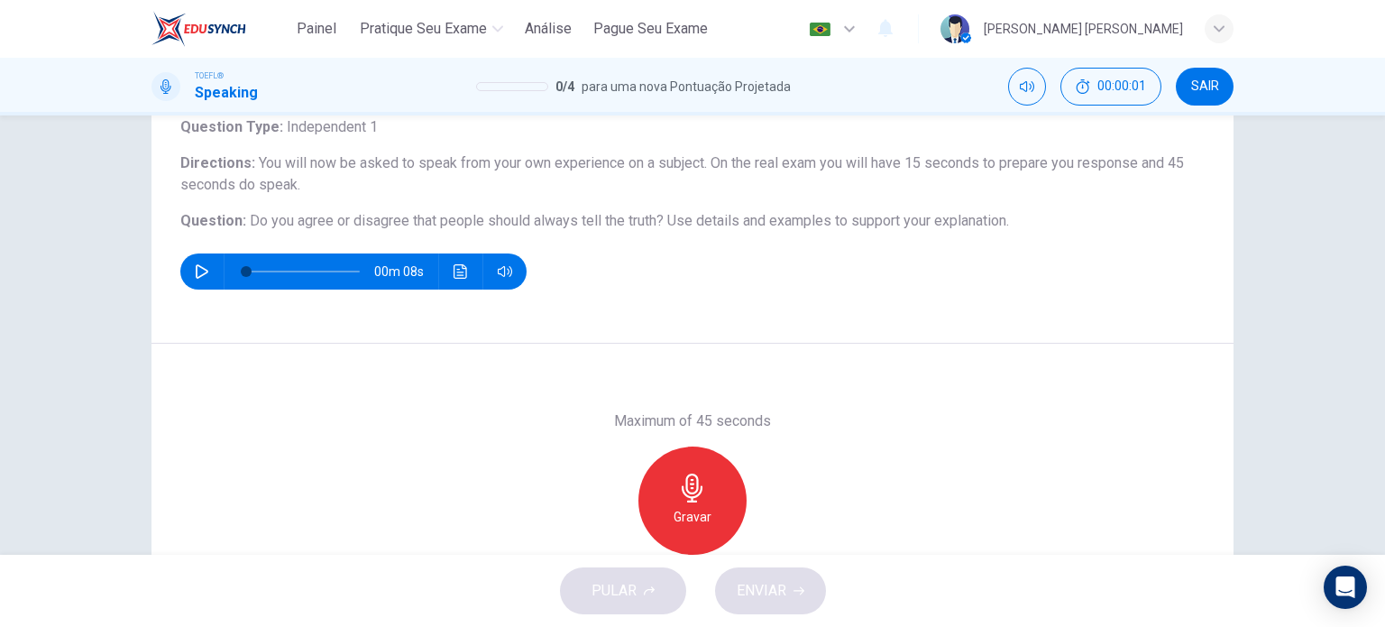
scroll to position [90, 0]
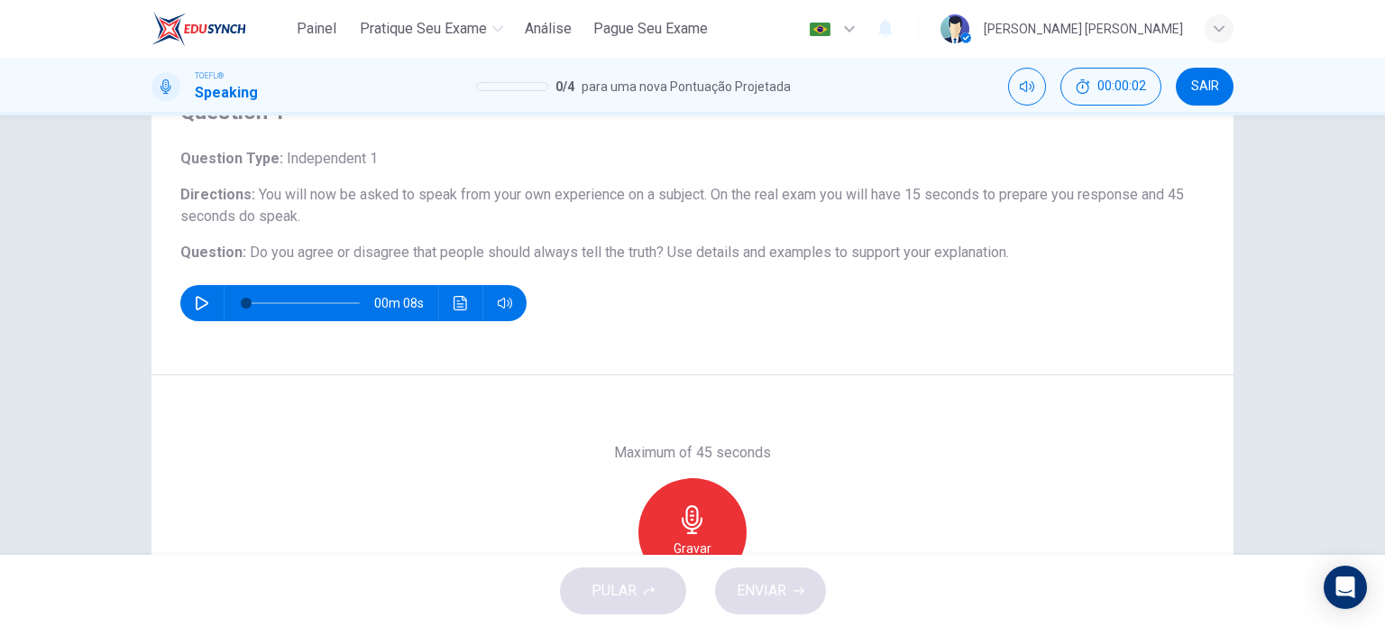
click at [195, 306] on icon "button" at bounding box center [202, 303] width 14 height 14
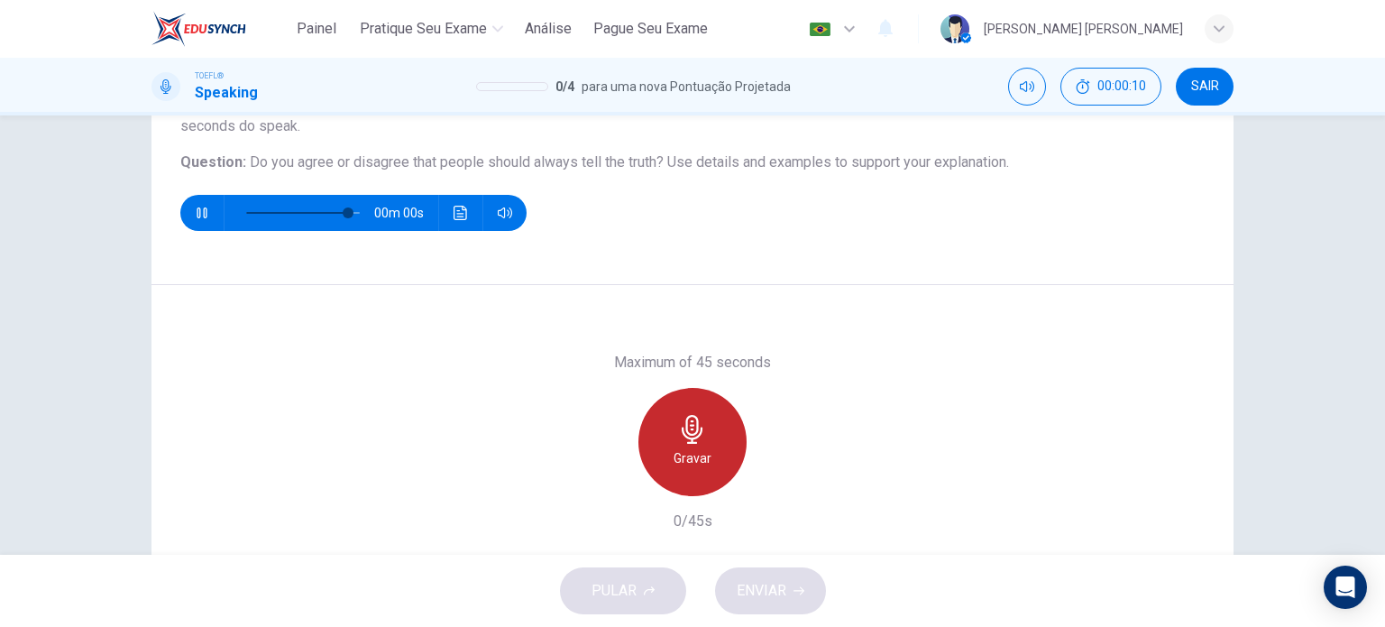
click at [701, 440] on icon "button" at bounding box center [692, 429] width 29 height 29
type input "0"
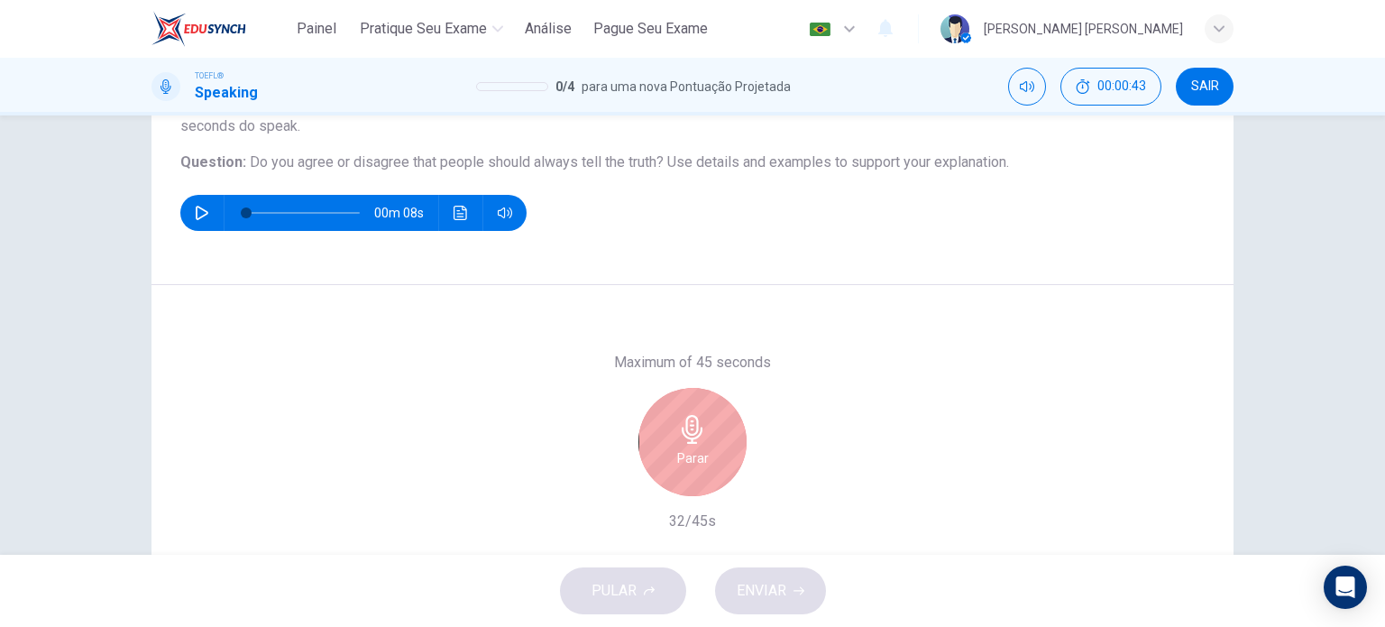
drag, startPoint x: 701, startPoint y: 440, endPoint x: 786, endPoint y: 604, distance: 185.2
click at [786, 603] on div "Painel Pratique seu exame Análise Pague Seu Exame Português pt ​ Joanna da cost…" at bounding box center [692, 313] width 1385 height 627
click at [704, 452] on div "Parar" at bounding box center [693, 442] width 108 height 108
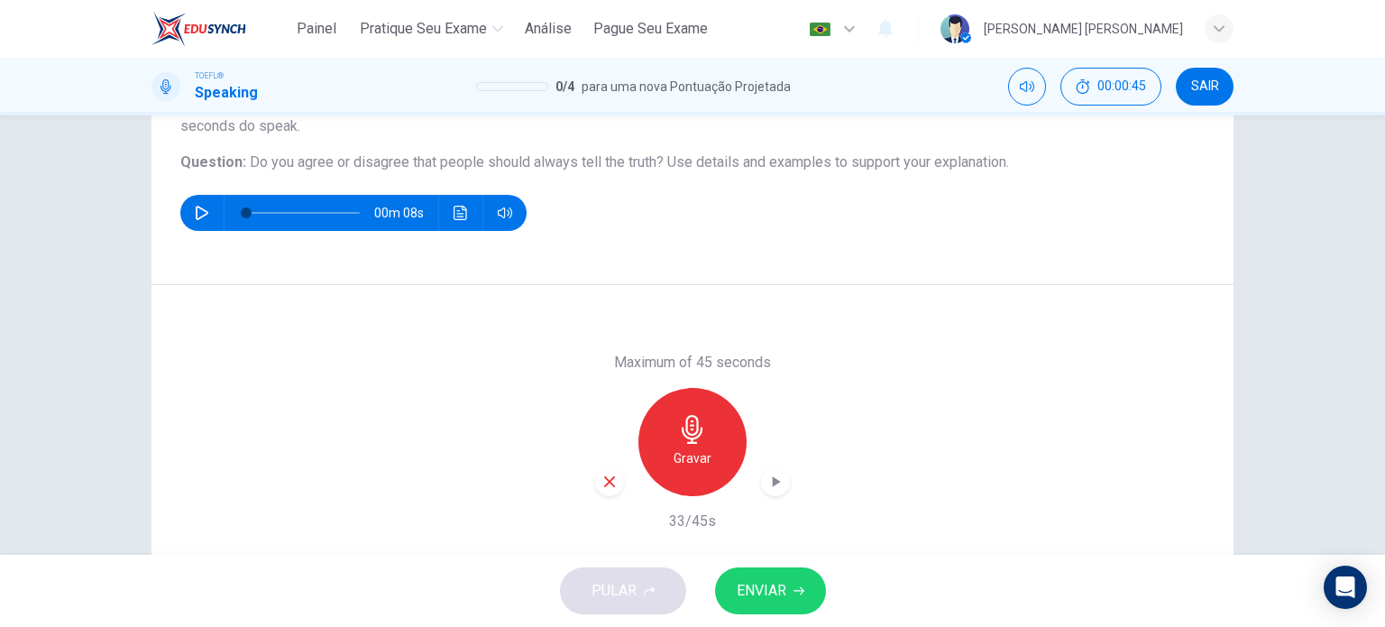
click at [751, 591] on span "ENVIAR" at bounding box center [762, 590] width 50 height 25
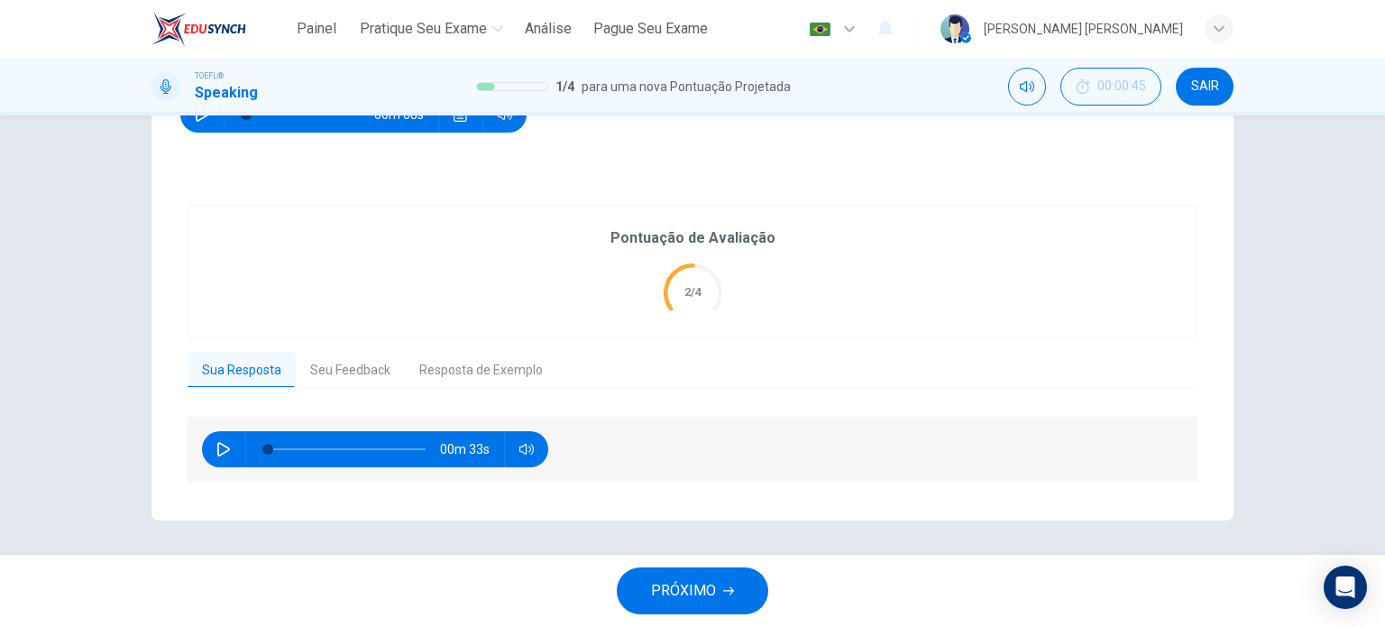
scroll to position [189, 0]
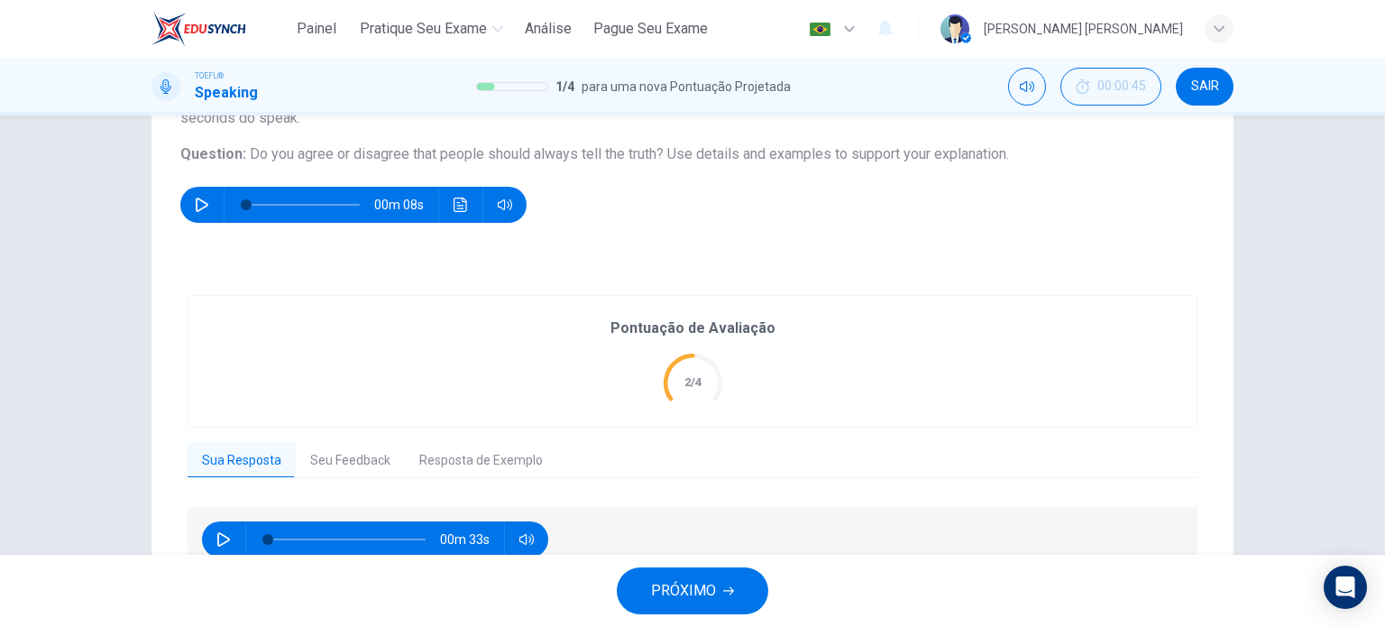
click at [324, 462] on button "Seu Feedback" at bounding box center [350, 461] width 109 height 38
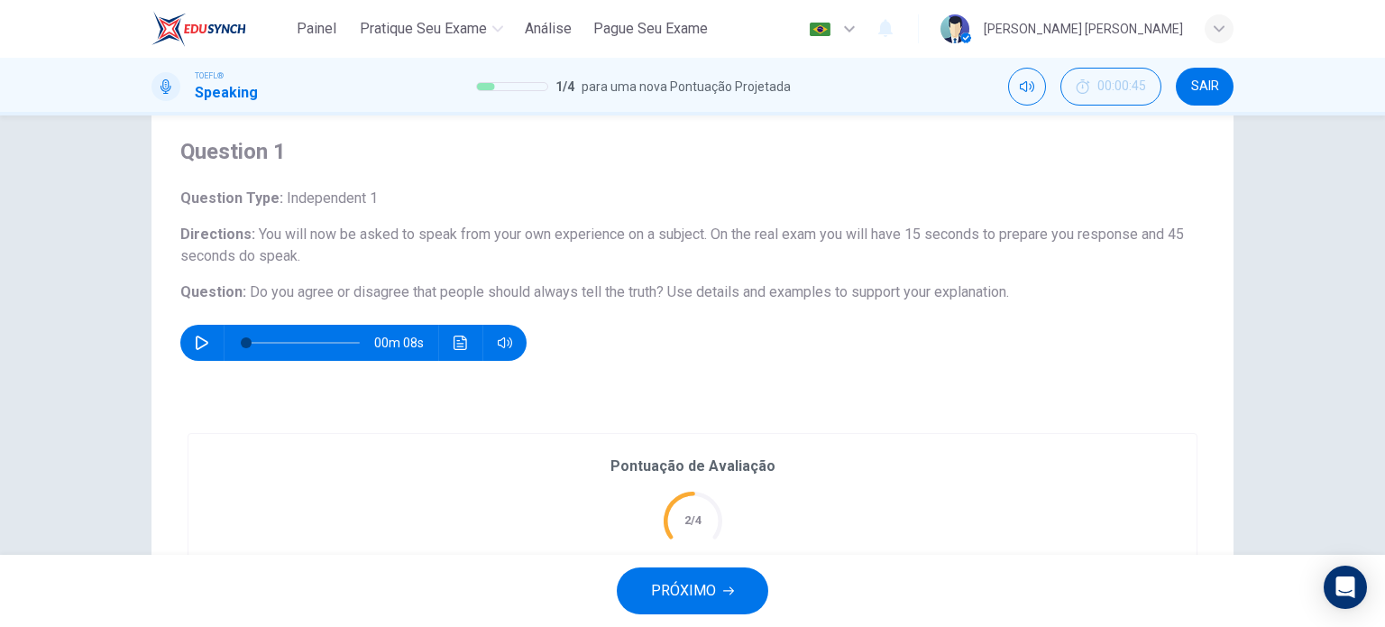
scroll to position [0, 0]
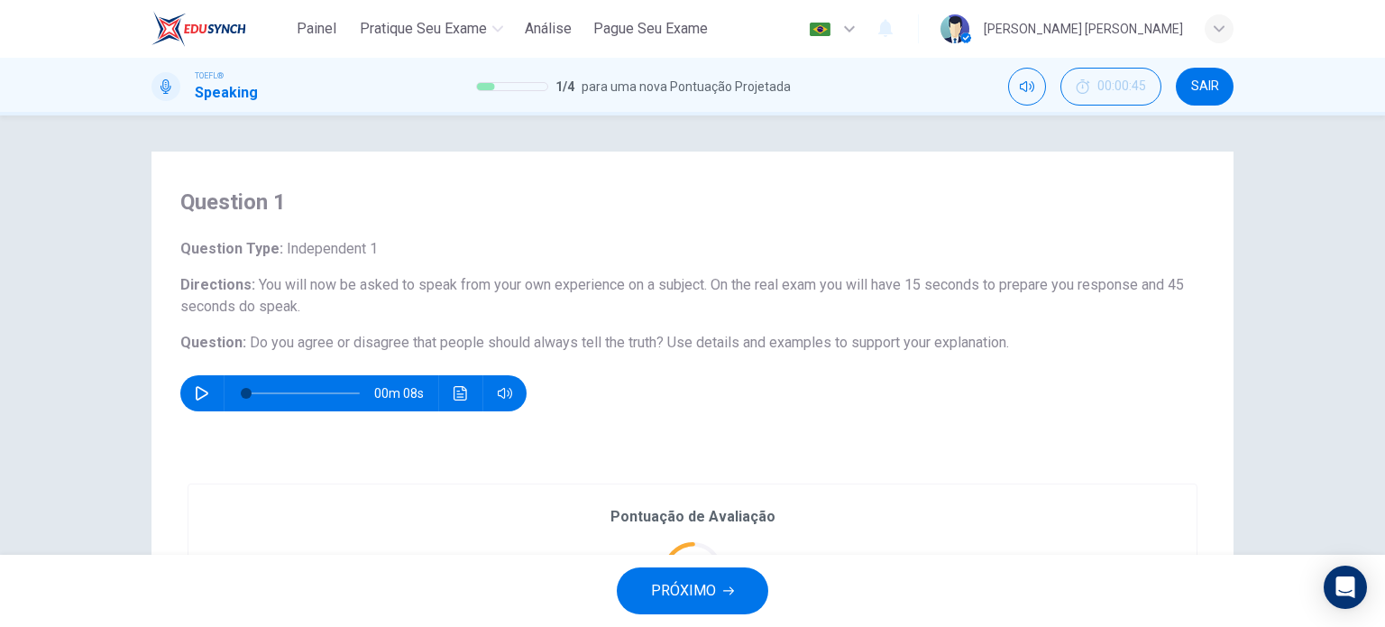
click at [687, 584] on span "PRÓXIMO" at bounding box center [683, 590] width 65 height 25
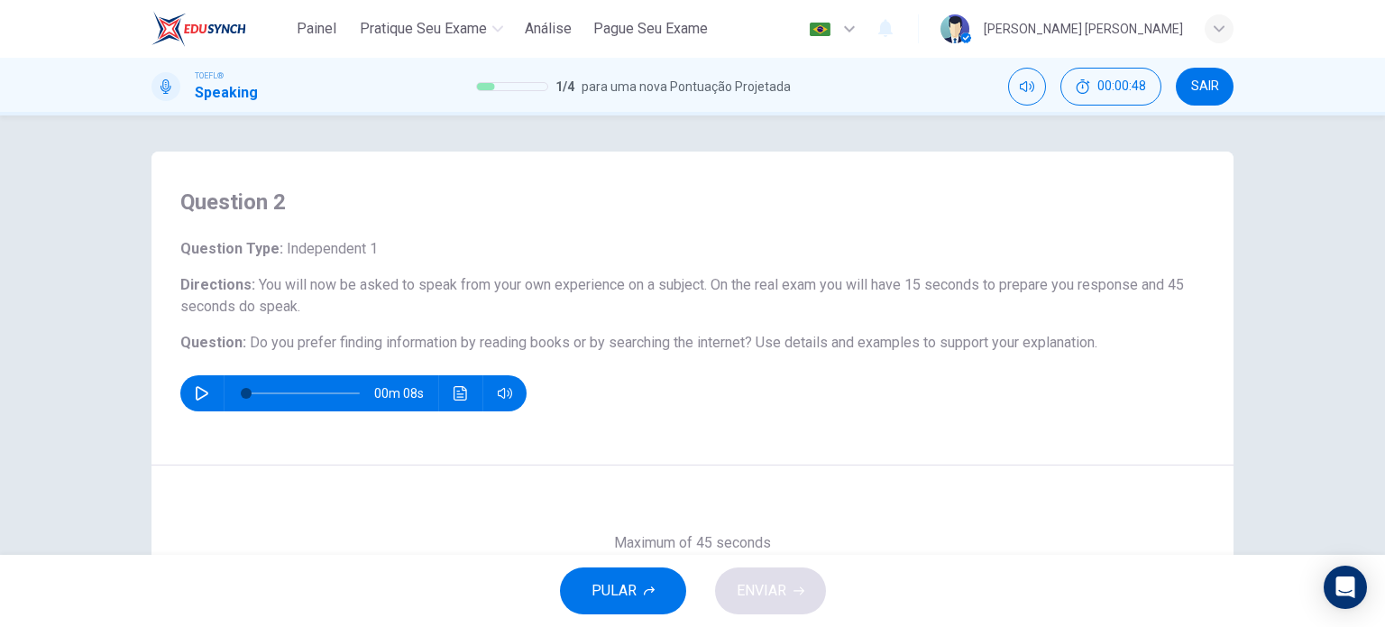
scroll to position [90, 0]
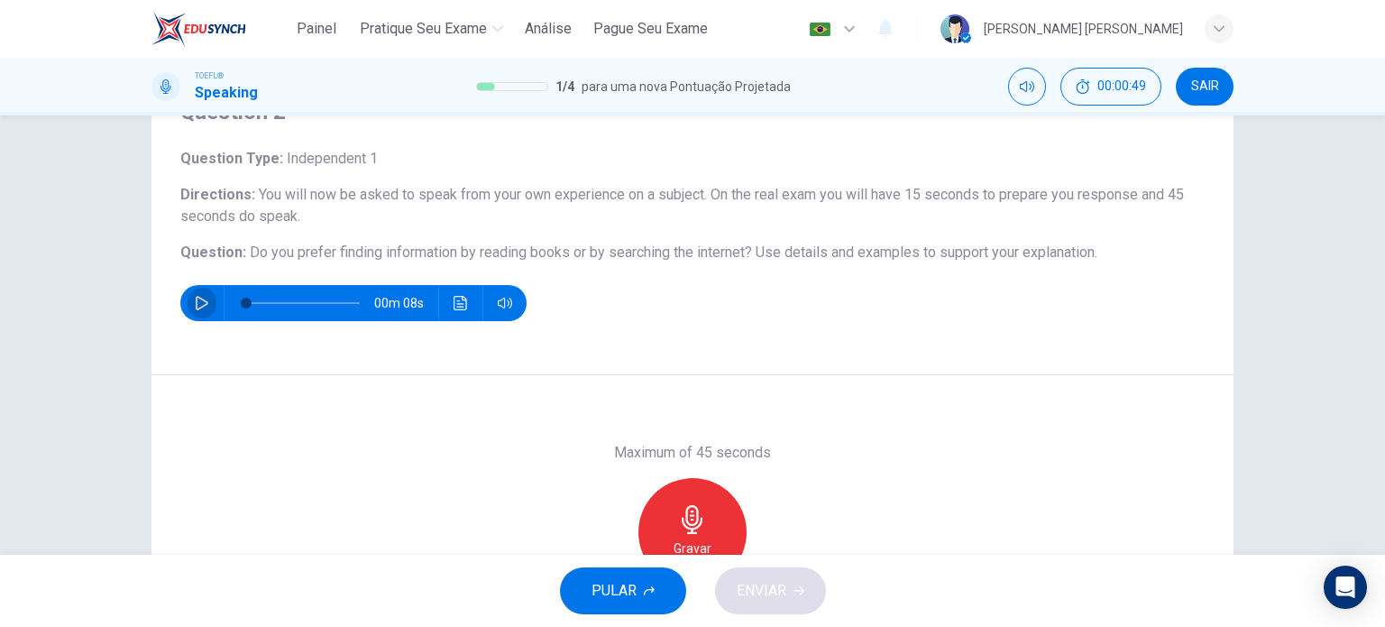
click at [195, 304] on icon "button" at bounding box center [202, 303] width 14 height 14
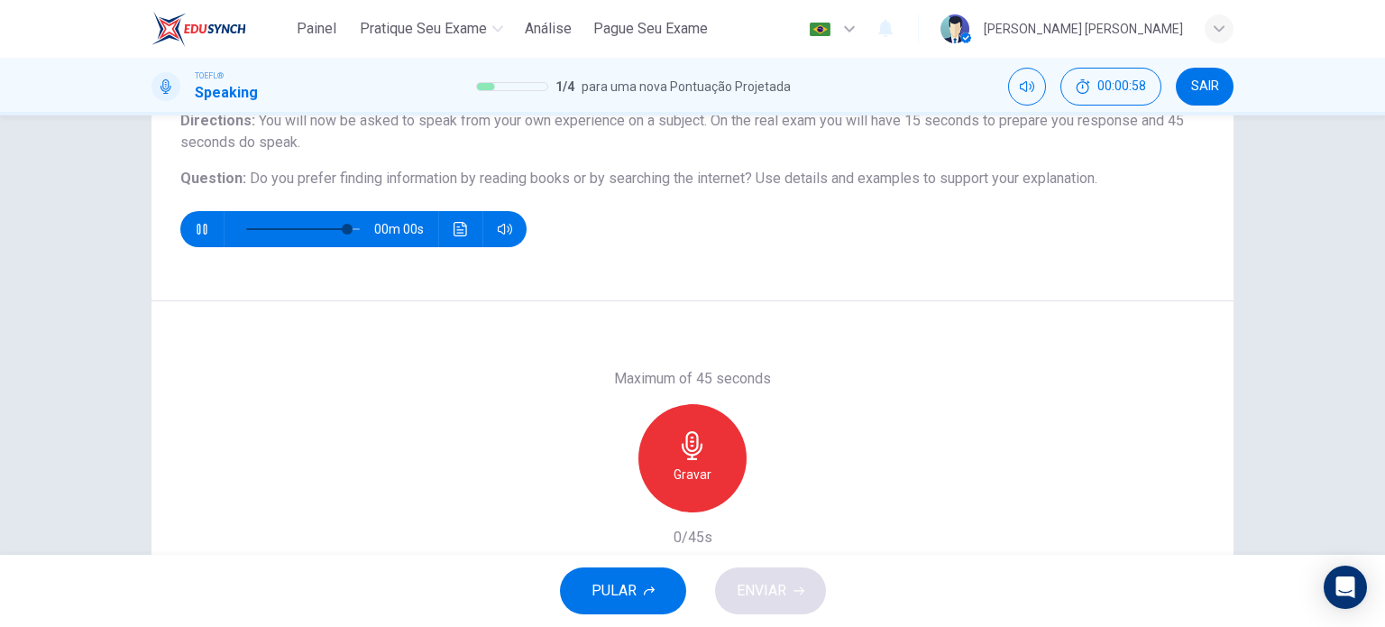
type input "0"
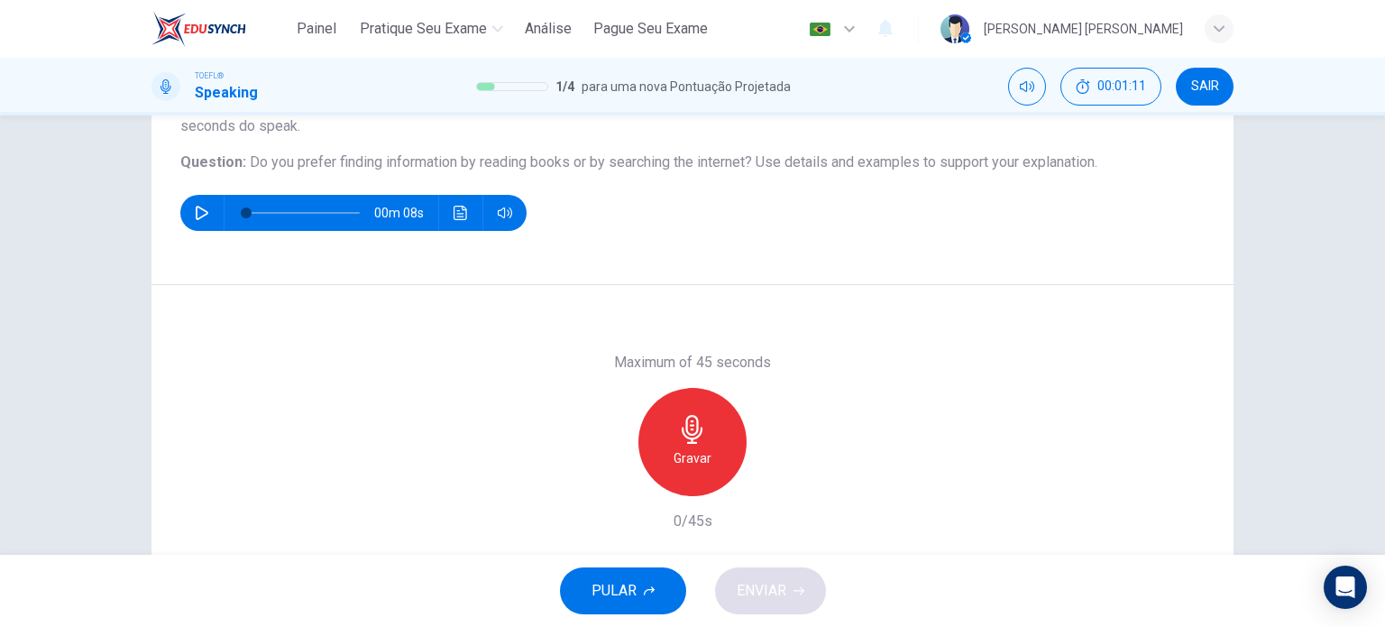
click at [698, 445] on div "Gravar" at bounding box center [693, 442] width 108 height 108
click at [716, 446] on div "Parar" at bounding box center [693, 442] width 108 height 108
click at [767, 589] on span "ENVIAR" at bounding box center [762, 590] width 50 height 25
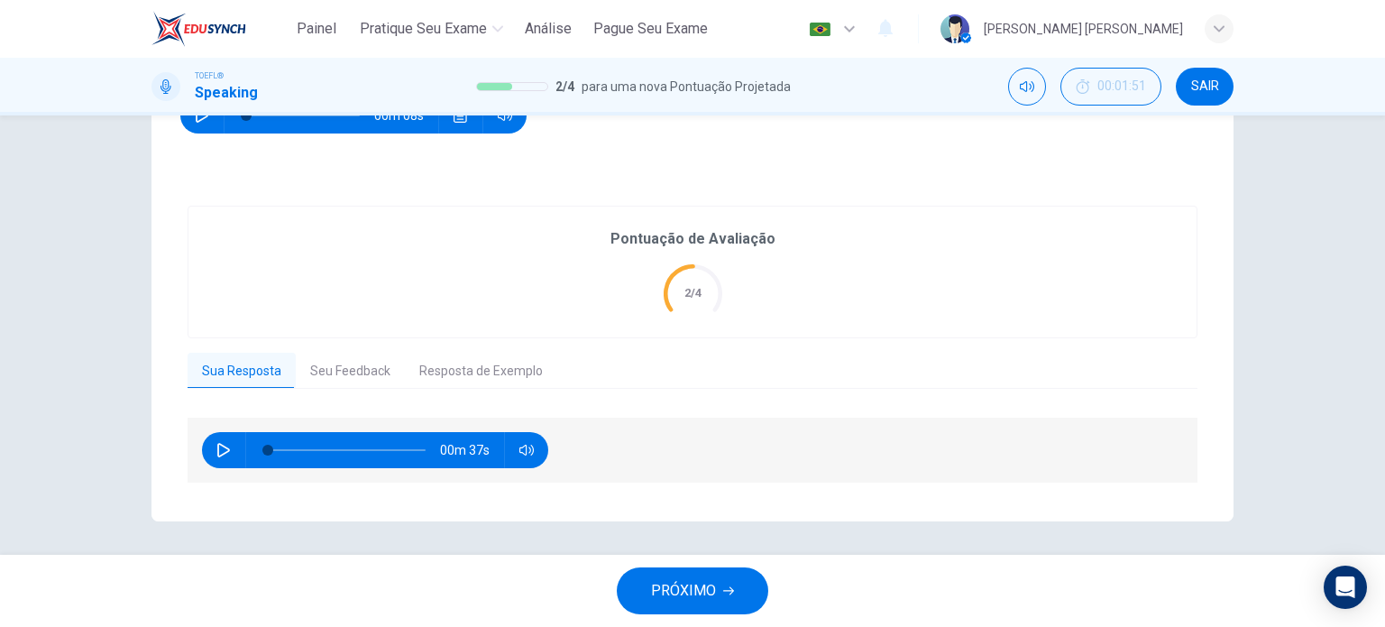
scroll to position [279, 0]
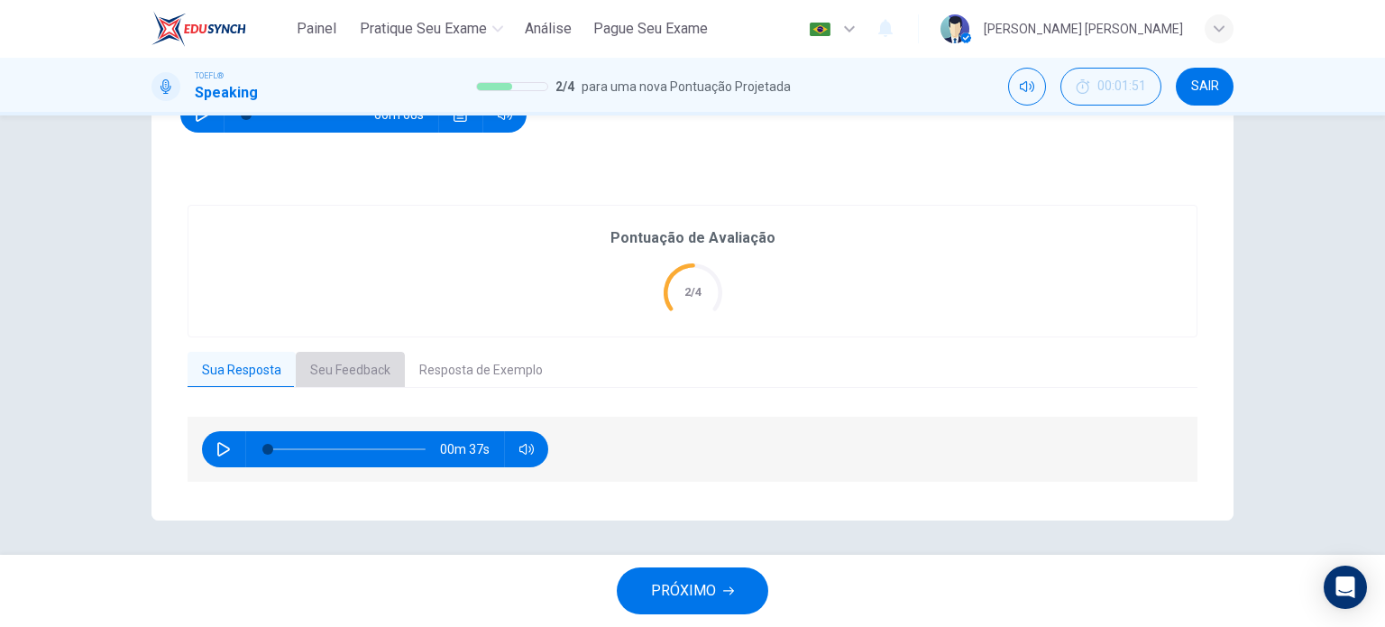
click at [336, 372] on button "Seu Feedback" at bounding box center [350, 371] width 109 height 38
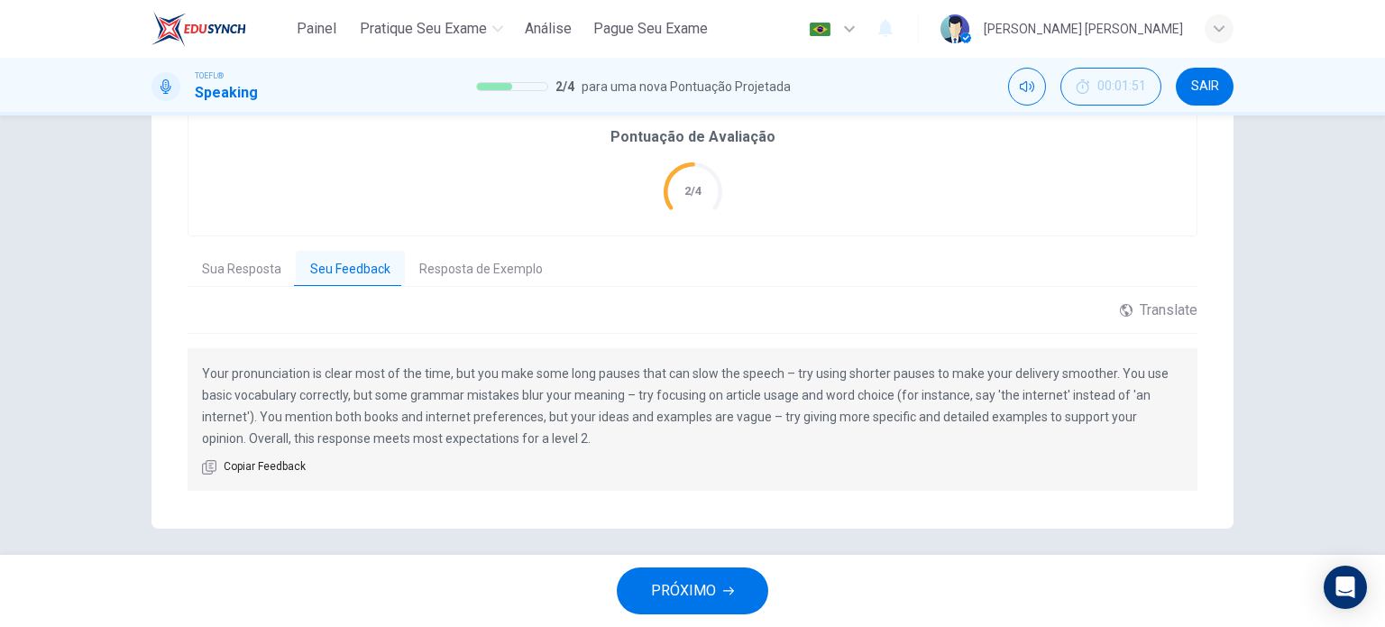
scroll to position [390, 0]
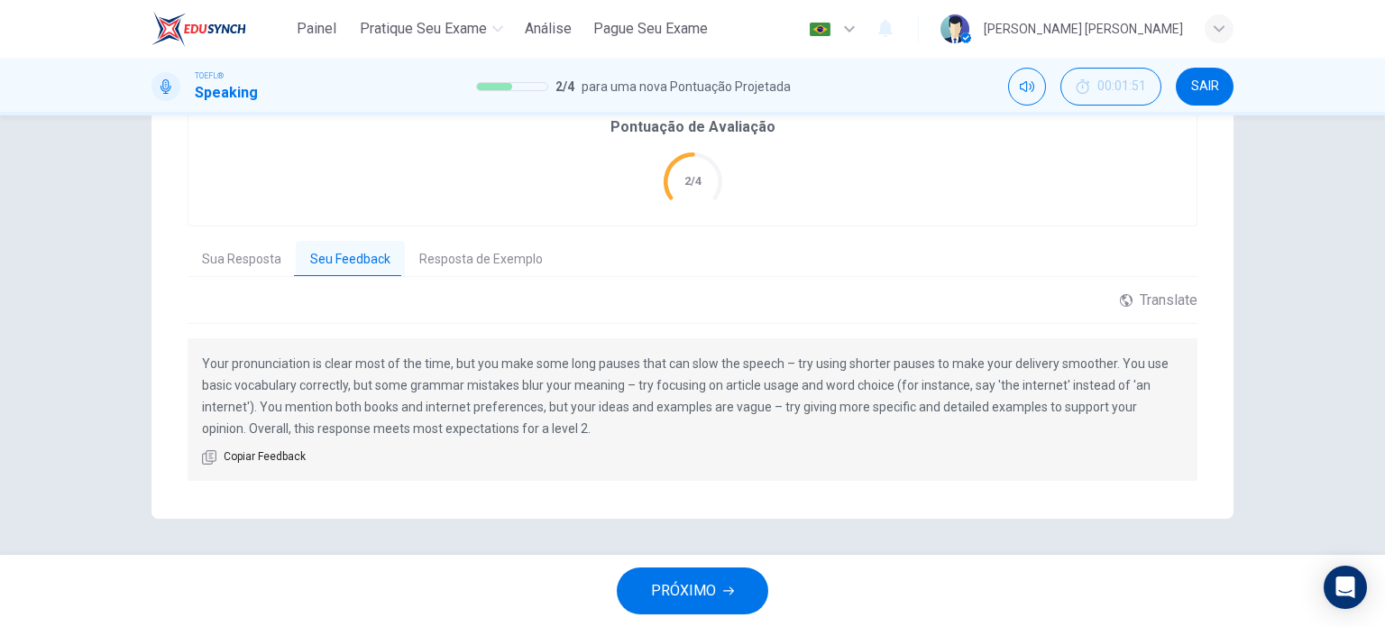
click at [486, 255] on button "Resposta de Exemplo" at bounding box center [481, 260] width 152 height 38
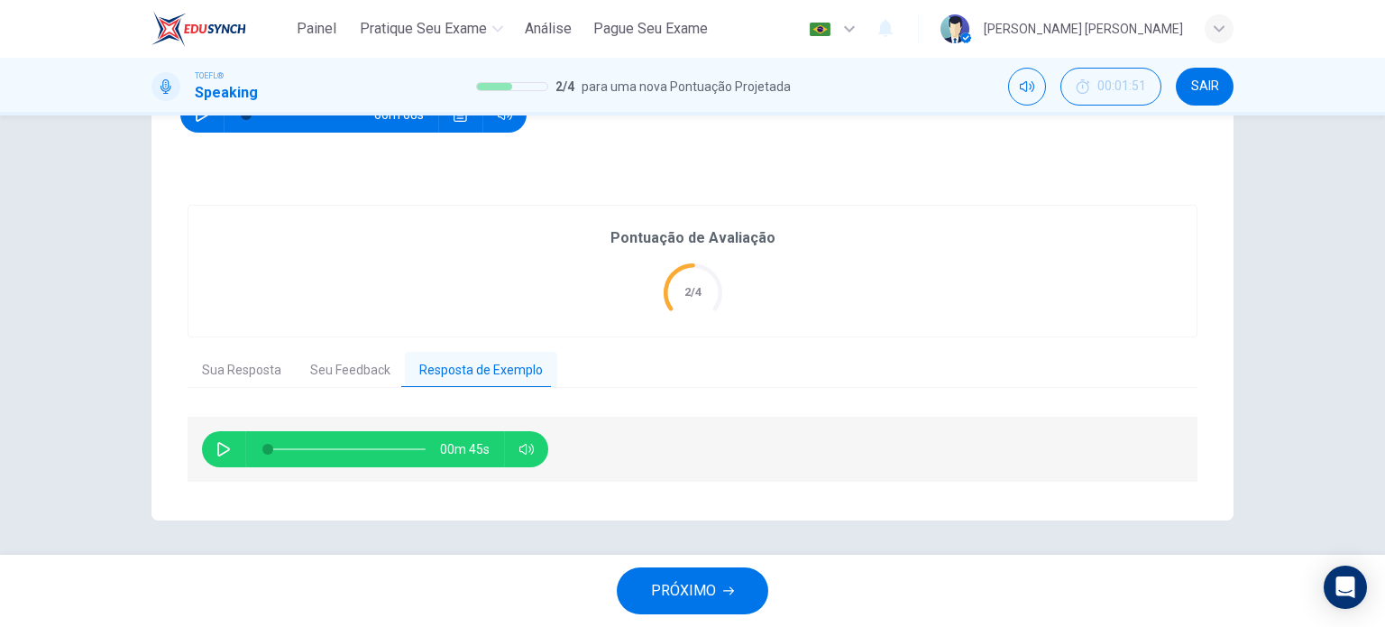
click at [216, 455] on button "button" at bounding box center [223, 449] width 29 height 36
click at [220, 446] on icon "button" at bounding box center [223, 449] width 10 height 11
type input "98"
click at [658, 593] on span "PRÓXIMO" at bounding box center [683, 590] width 65 height 25
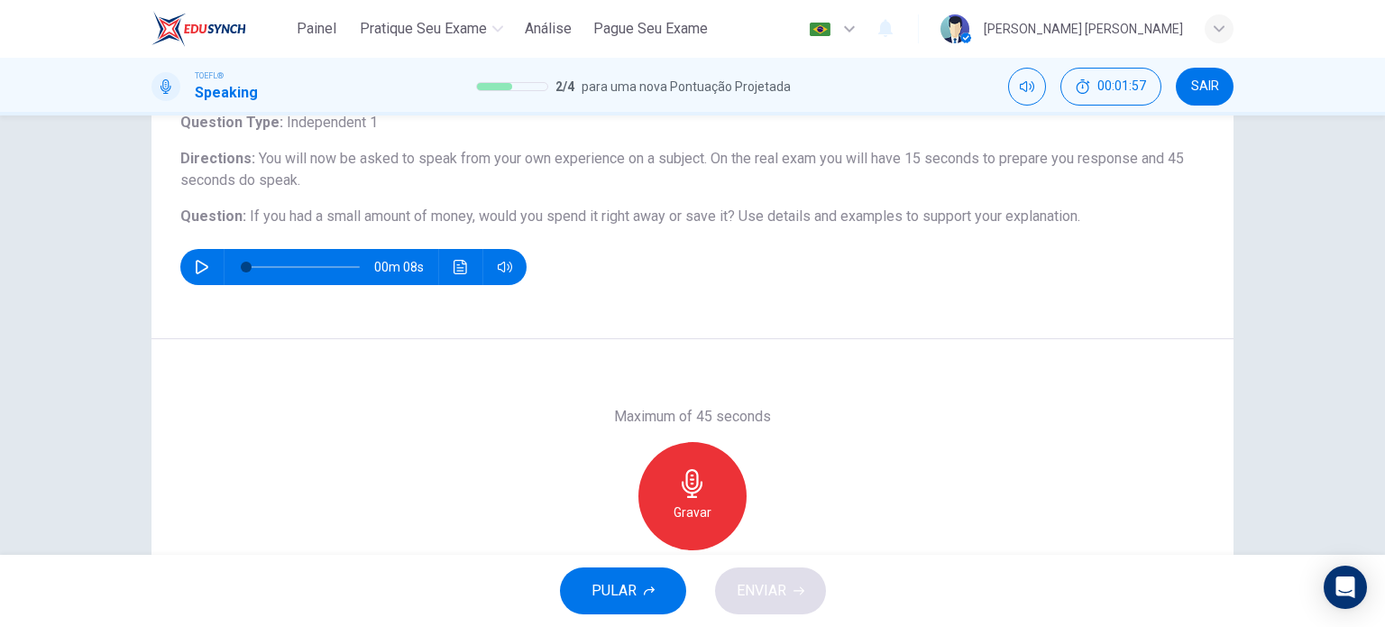
scroll to position [180, 0]
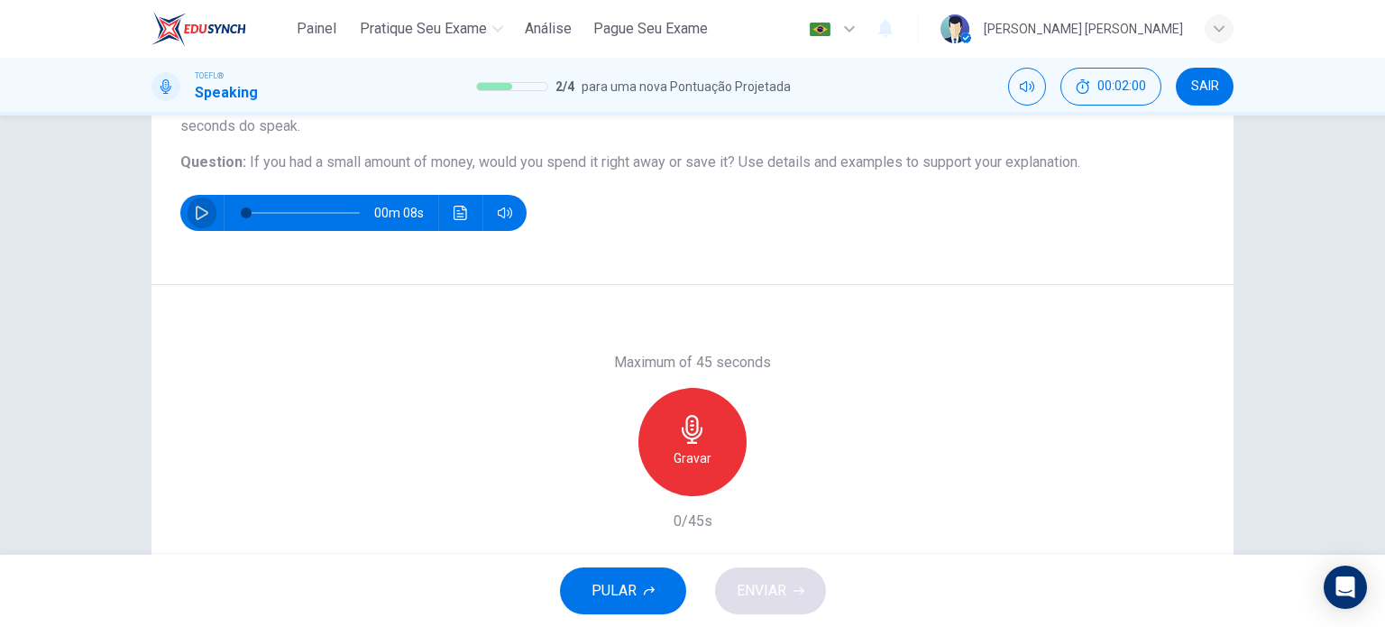
click at [198, 203] on button "button" at bounding box center [202, 213] width 29 height 36
type input "0"
click at [693, 447] on h6 "Gravar" at bounding box center [693, 458] width 38 height 22
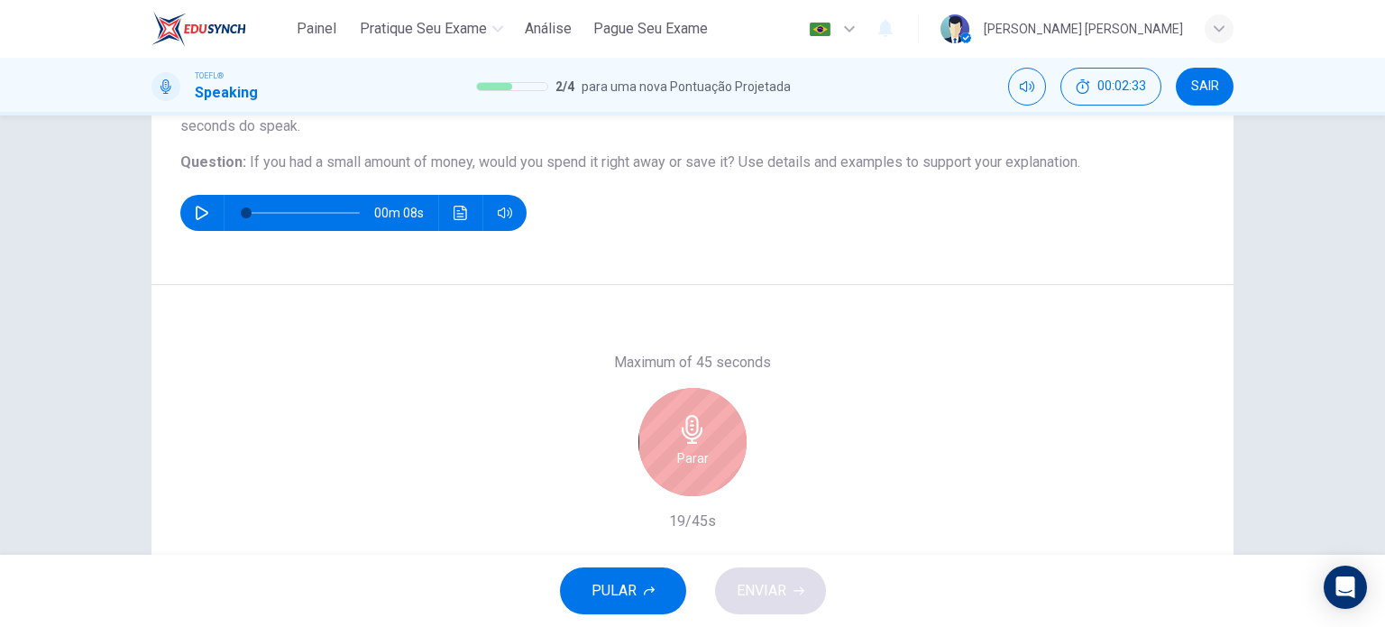
click at [693, 460] on h6 "Parar" at bounding box center [693, 458] width 32 height 22
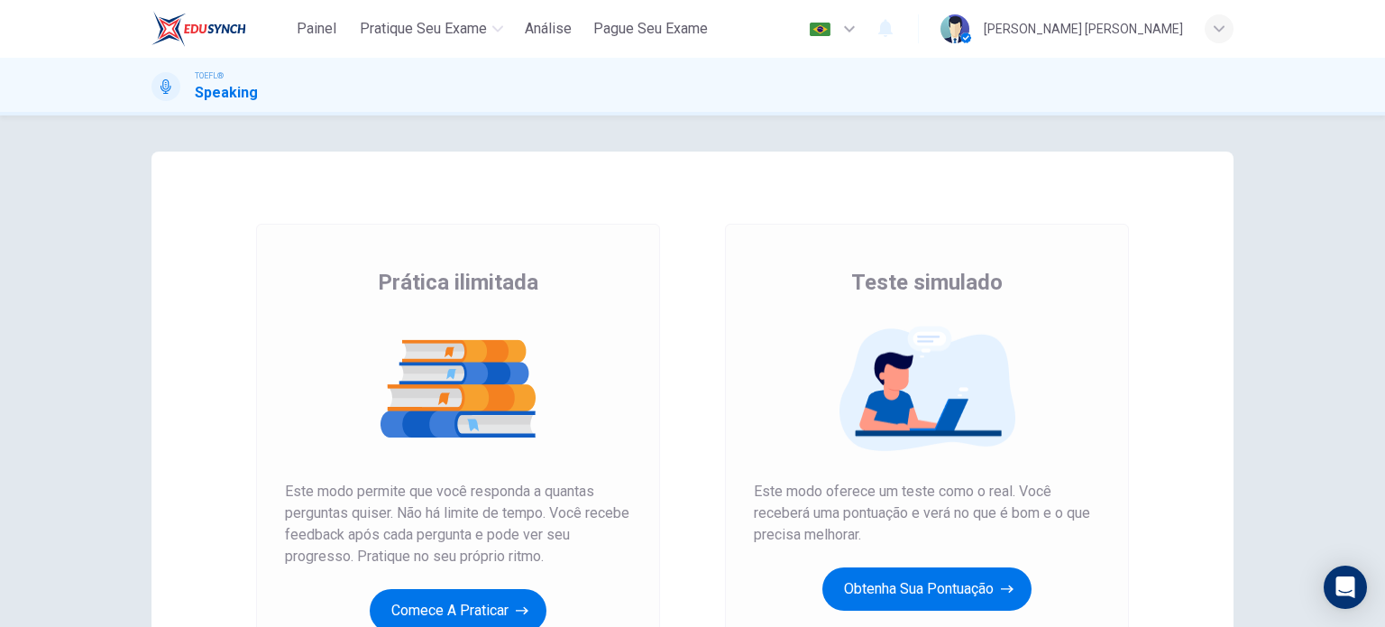
scroll to position [180, 0]
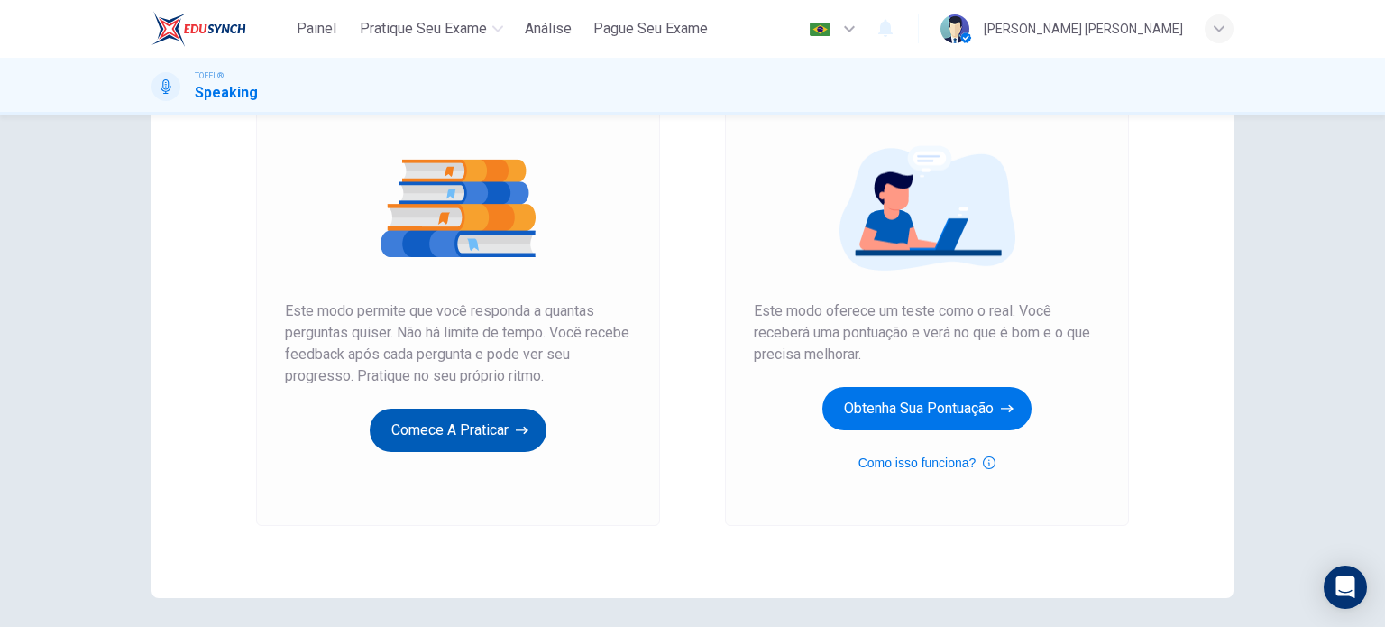
click at [476, 434] on button "Comece a praticar" at bounding box center [458, 430] width 177 height 43
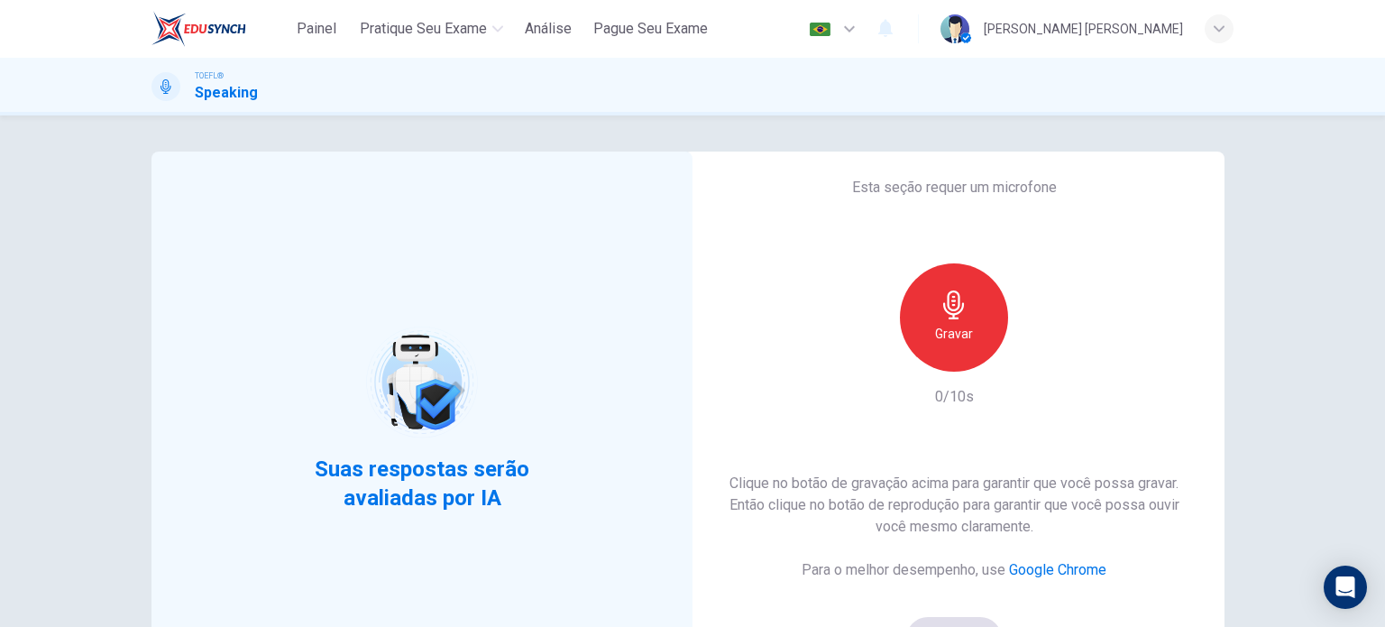
scroll to position [90, 0]
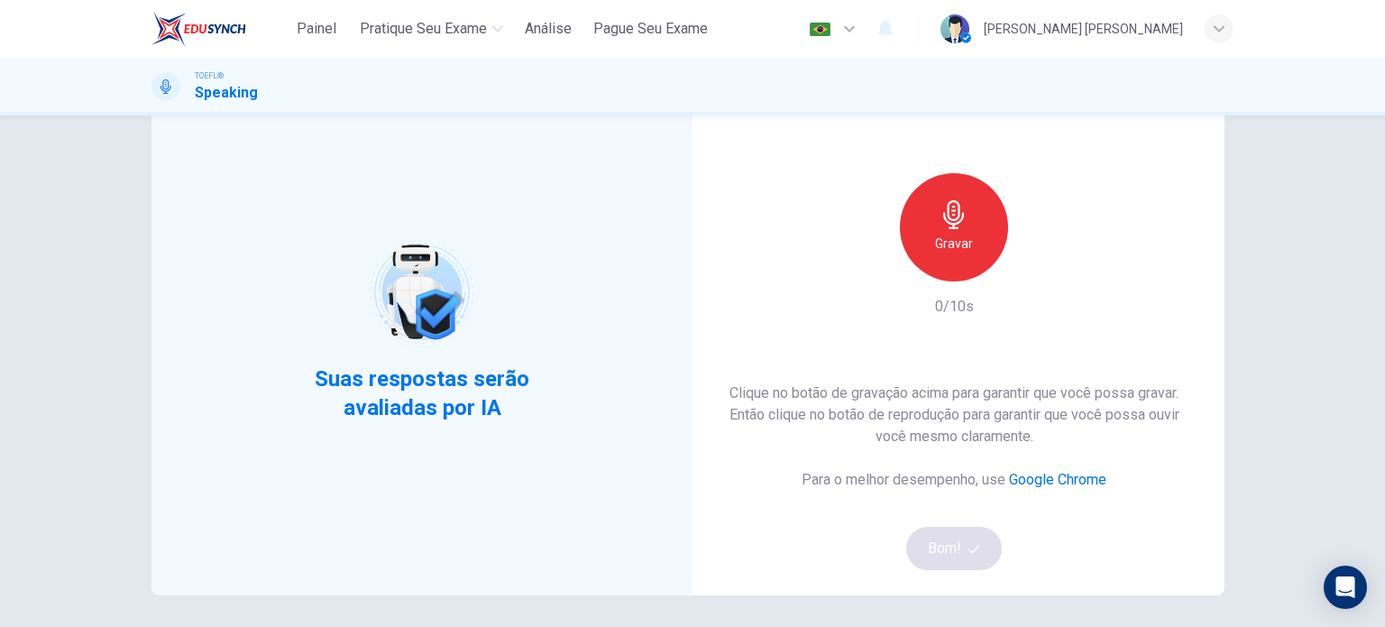
click at [962, 226] on icon "button" at bounding box center [954, 214] width 29 height 29
click at [962, 228] on icon "button" at bounding box center [954, 214] width 29 height 29
click at [949, 533] on button "Bom!" at bounding box center [954, 548] width 97 height 43
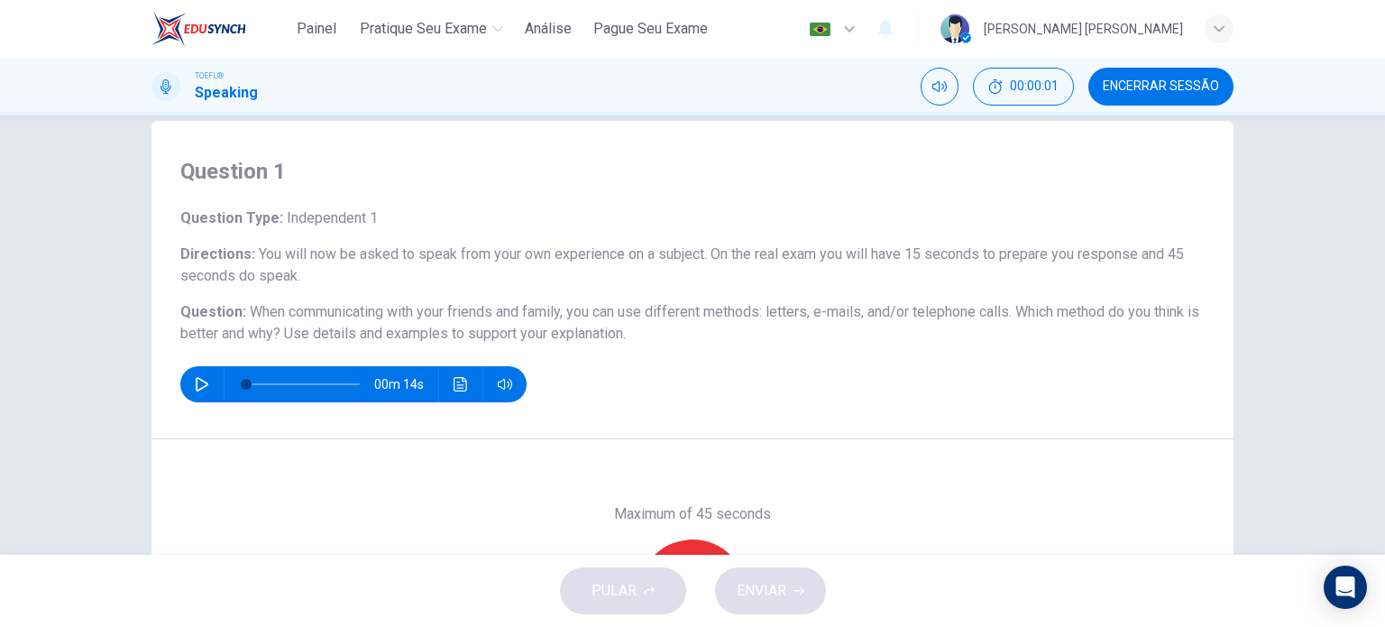
scroll to position [0, 0]
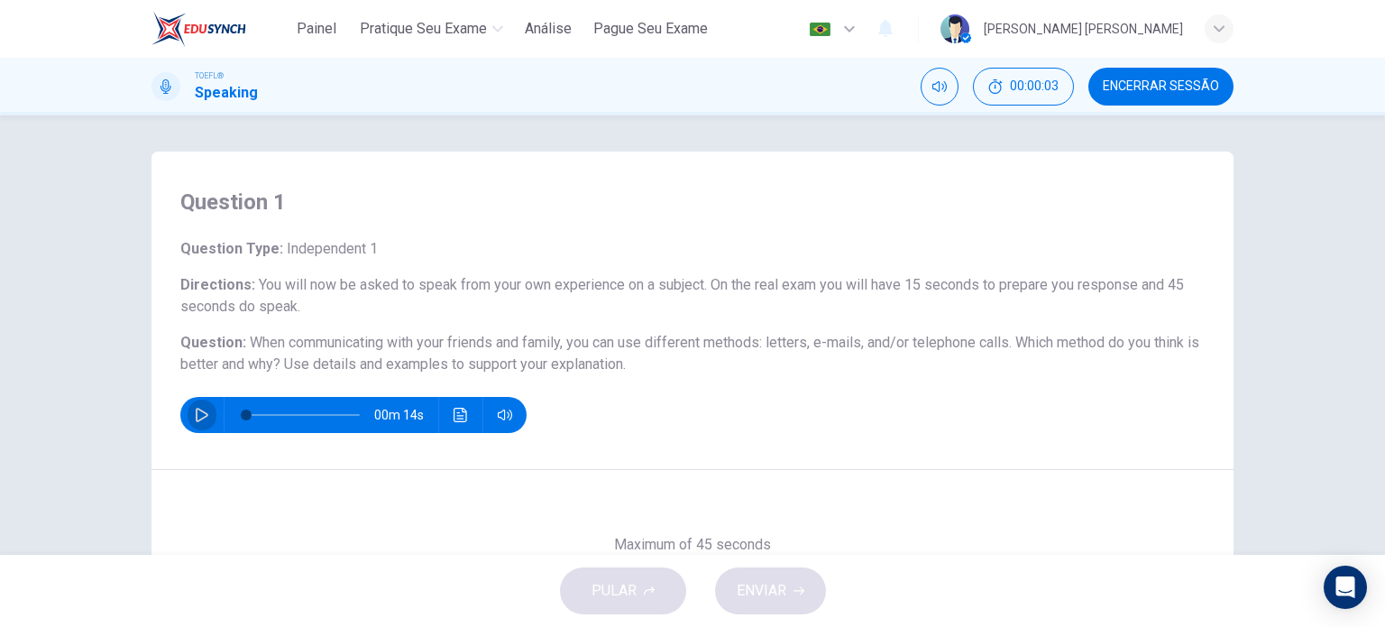
click at [199, 411] on icon "button" at bounding box center [202, 415] width 13 height 14
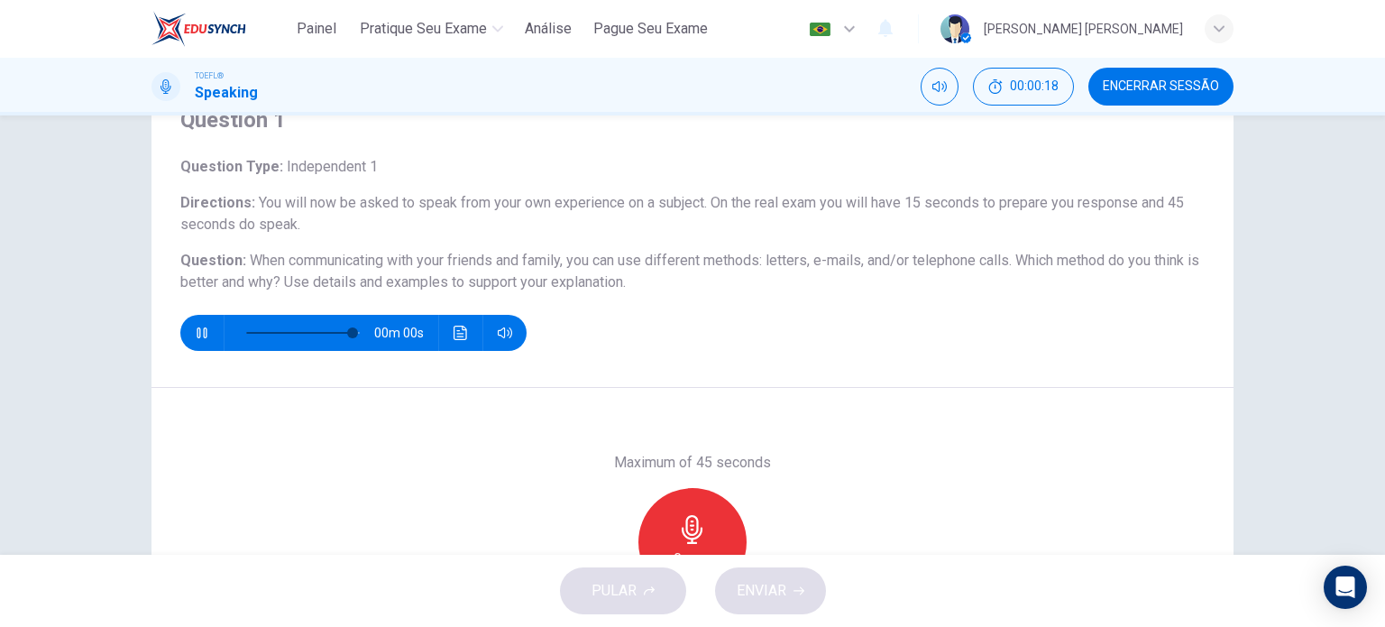
type input "0"
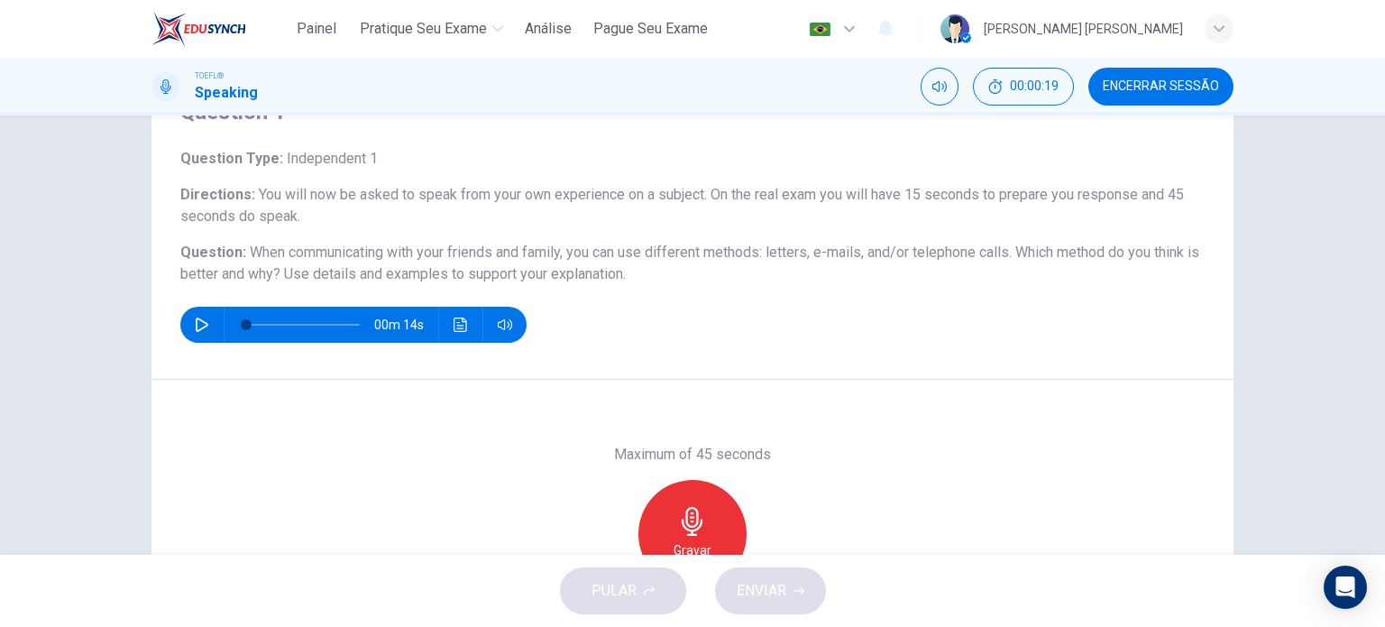
scroll to position [180, 0]
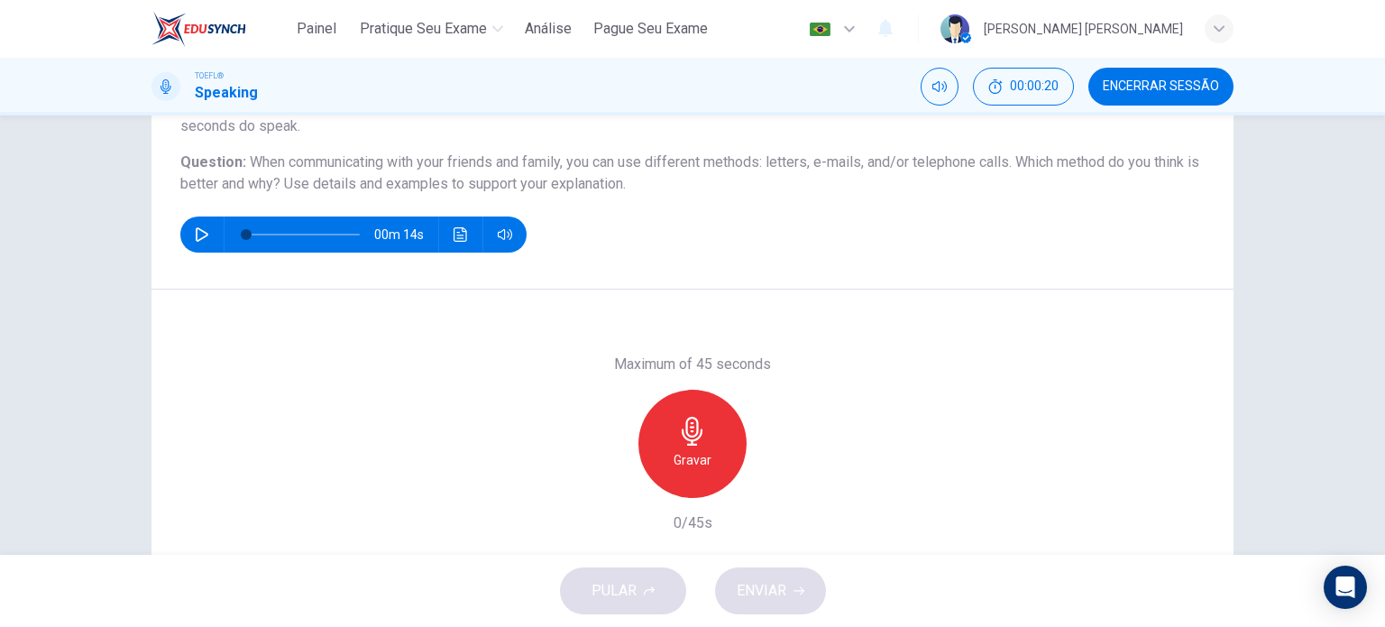
click at [682, 454] on h6 "Gravar" at bounding box center [693, 460] width 38 height 22
click at [680, 439] on icon "button" at bounding box center [692, 431] width 29 height 29
click at [770, 597] on span "ENVIAR" at bounding box center [762, 590] width 50 height 25
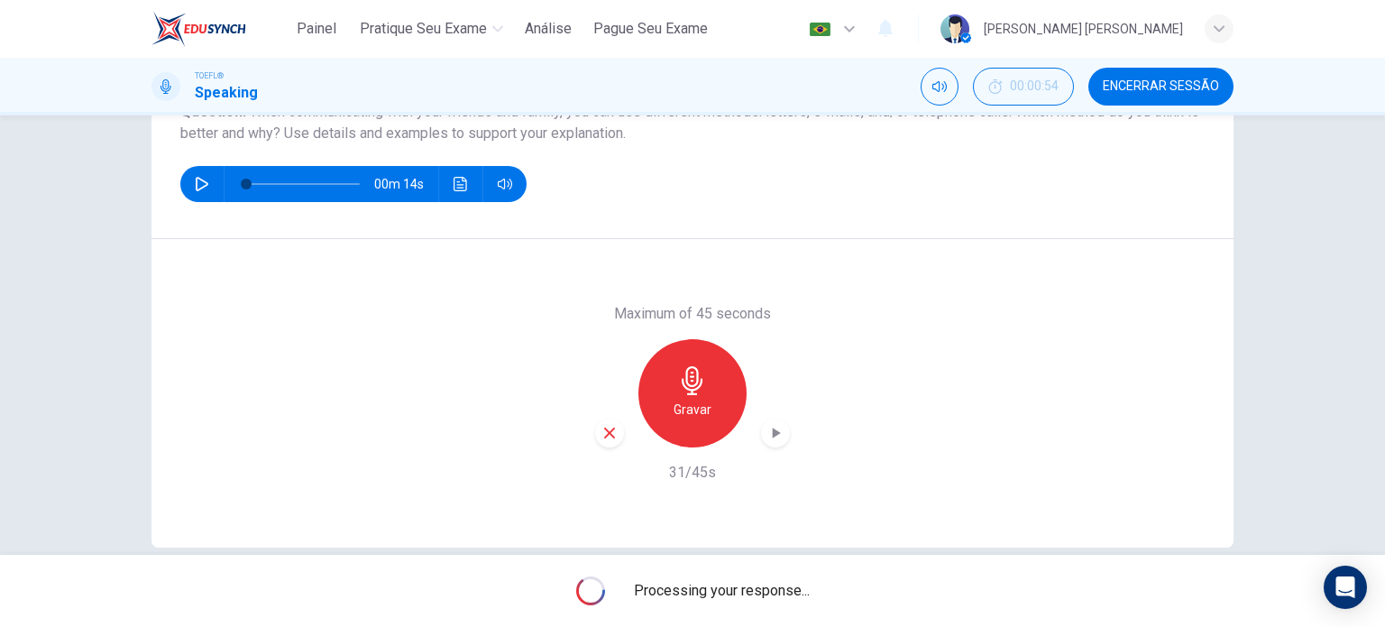
scroll to position [260, 0]
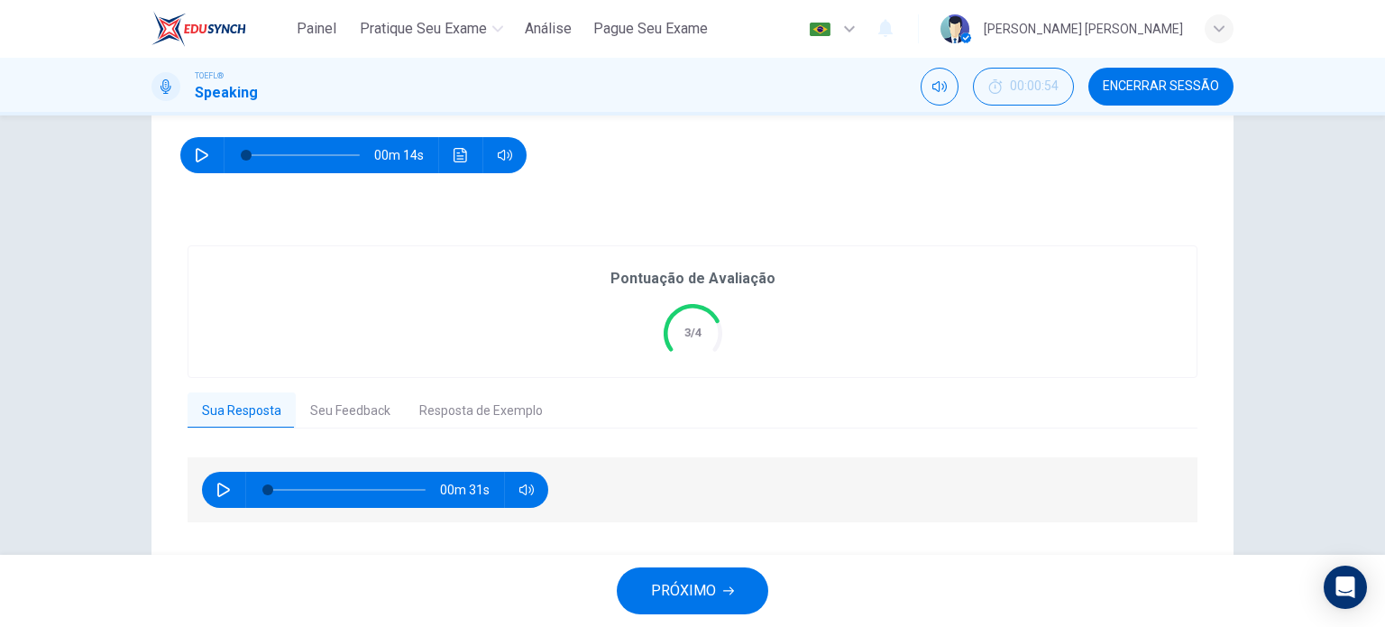
click at [354, 415] on button "Seu Feedback" at bounding box center [350, 411] width 109 height 38
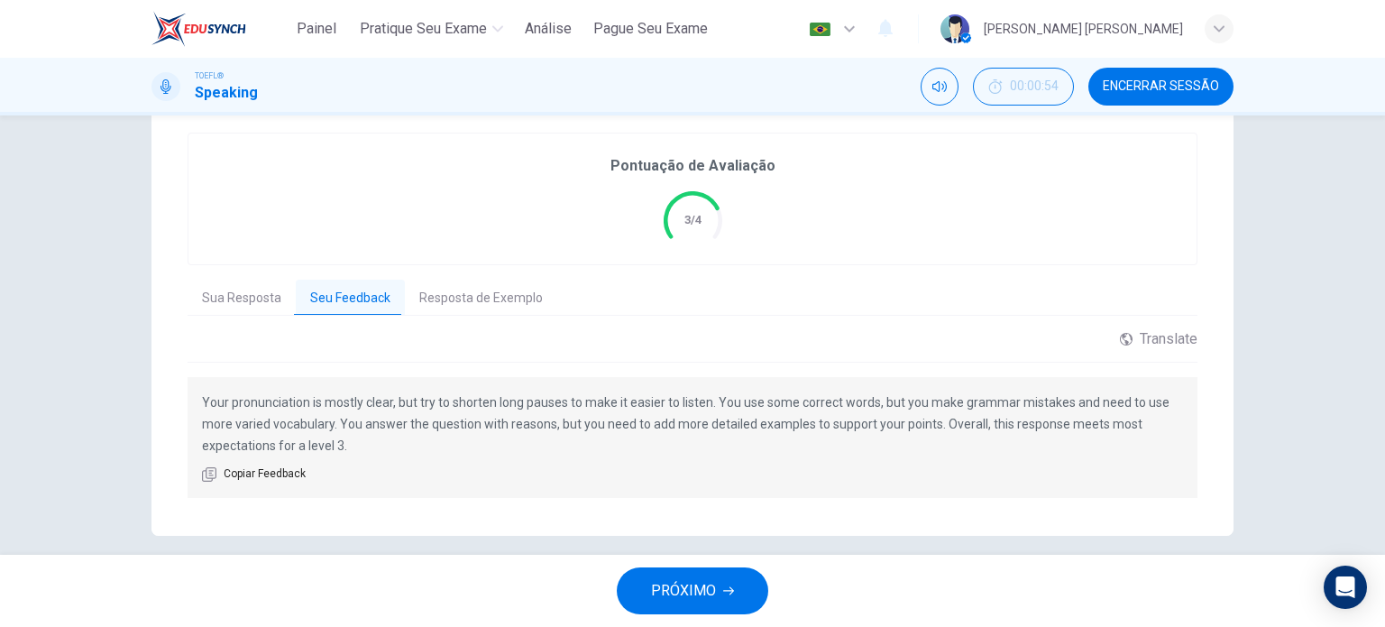
scroll to position [390, 0]
